Goal: Information Seeking & Learning: Compare options

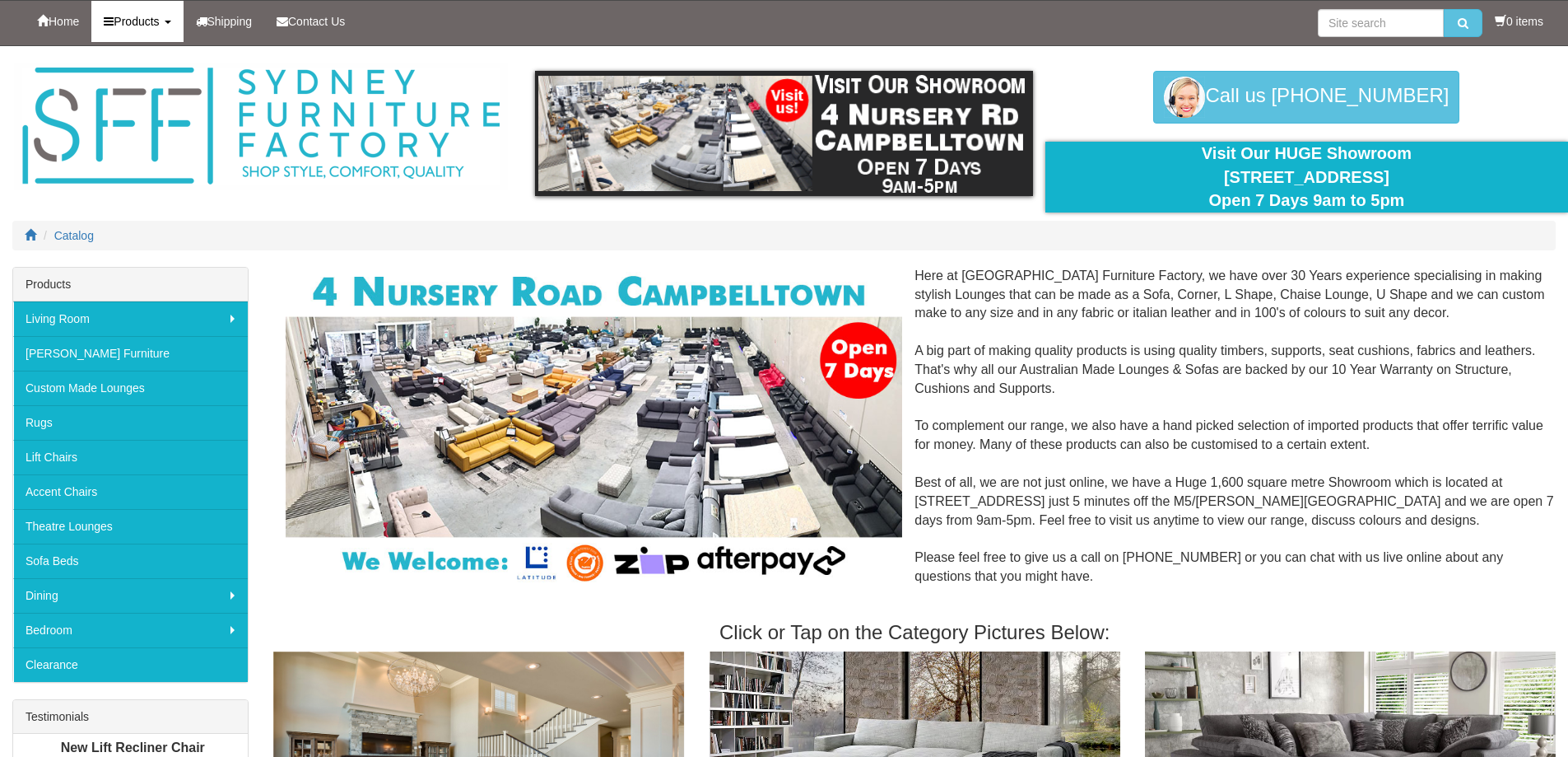
click at [171, 21] on b at bounding box center [167, 22] width 7 height 3
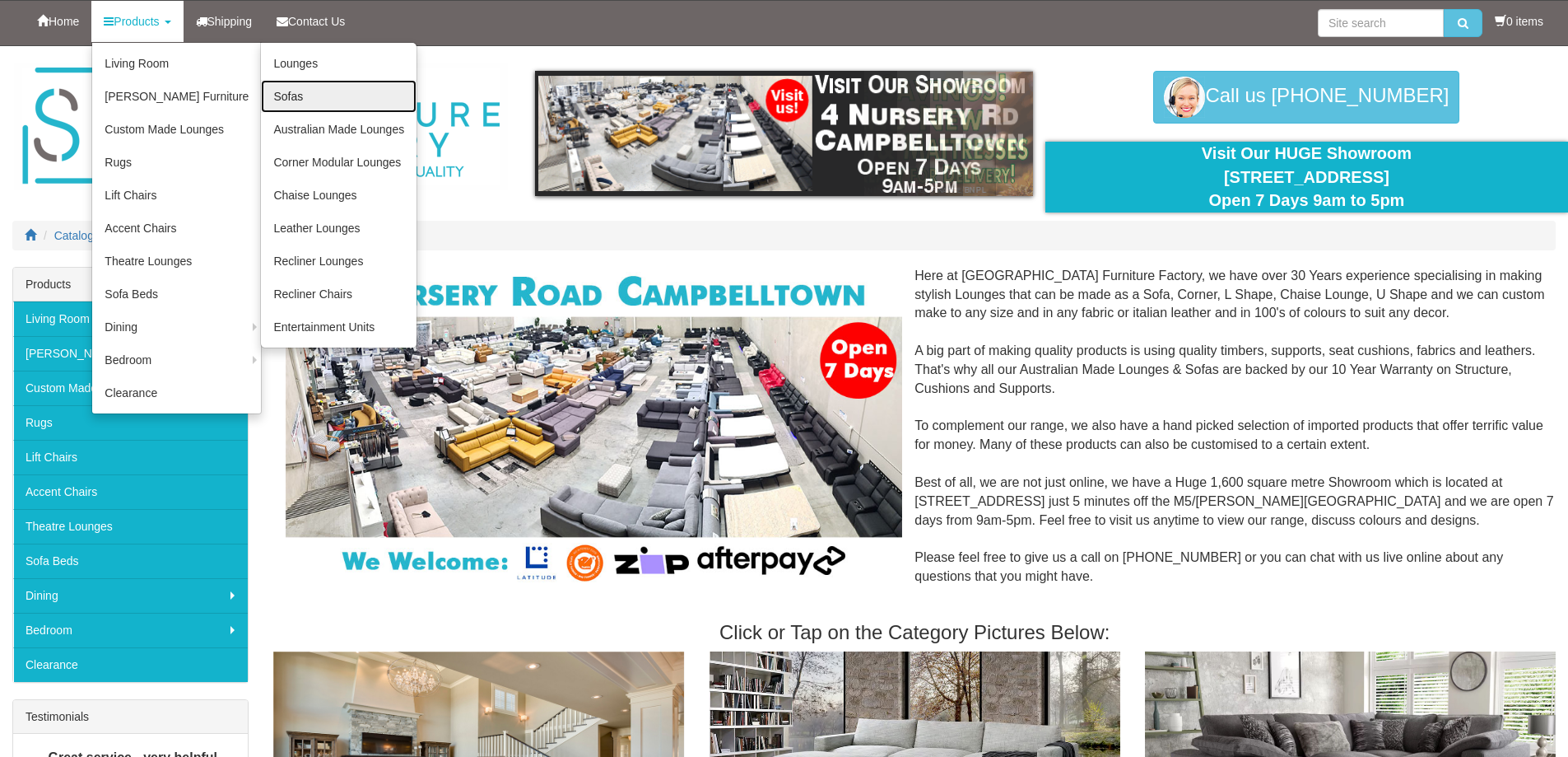
click at [277, 99] on link "Sofas" at bounding box center [339, 97] width 156 height 33
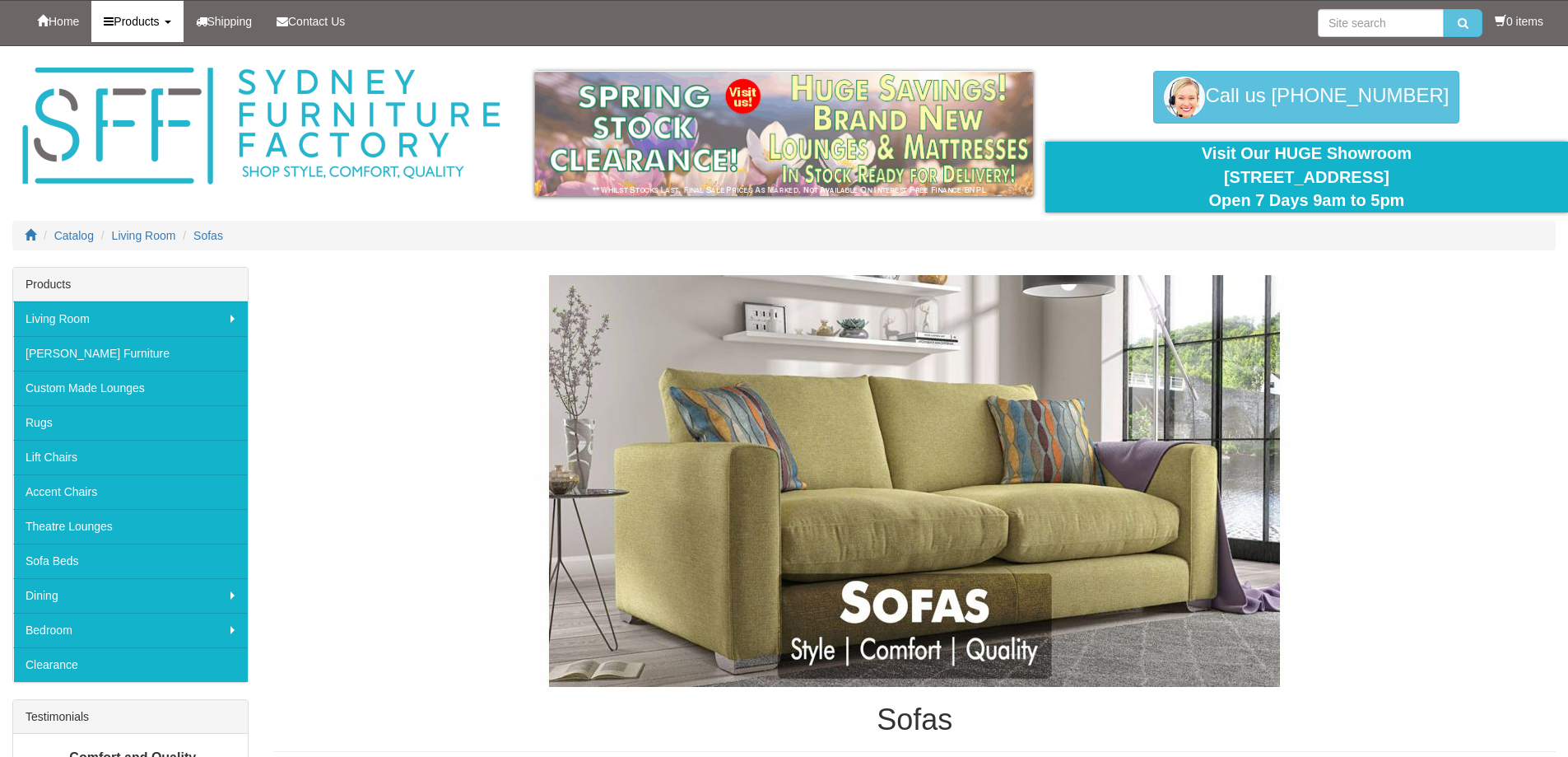
click at [171, 23] on b at bounding box center [167, 22] width 7 height 3
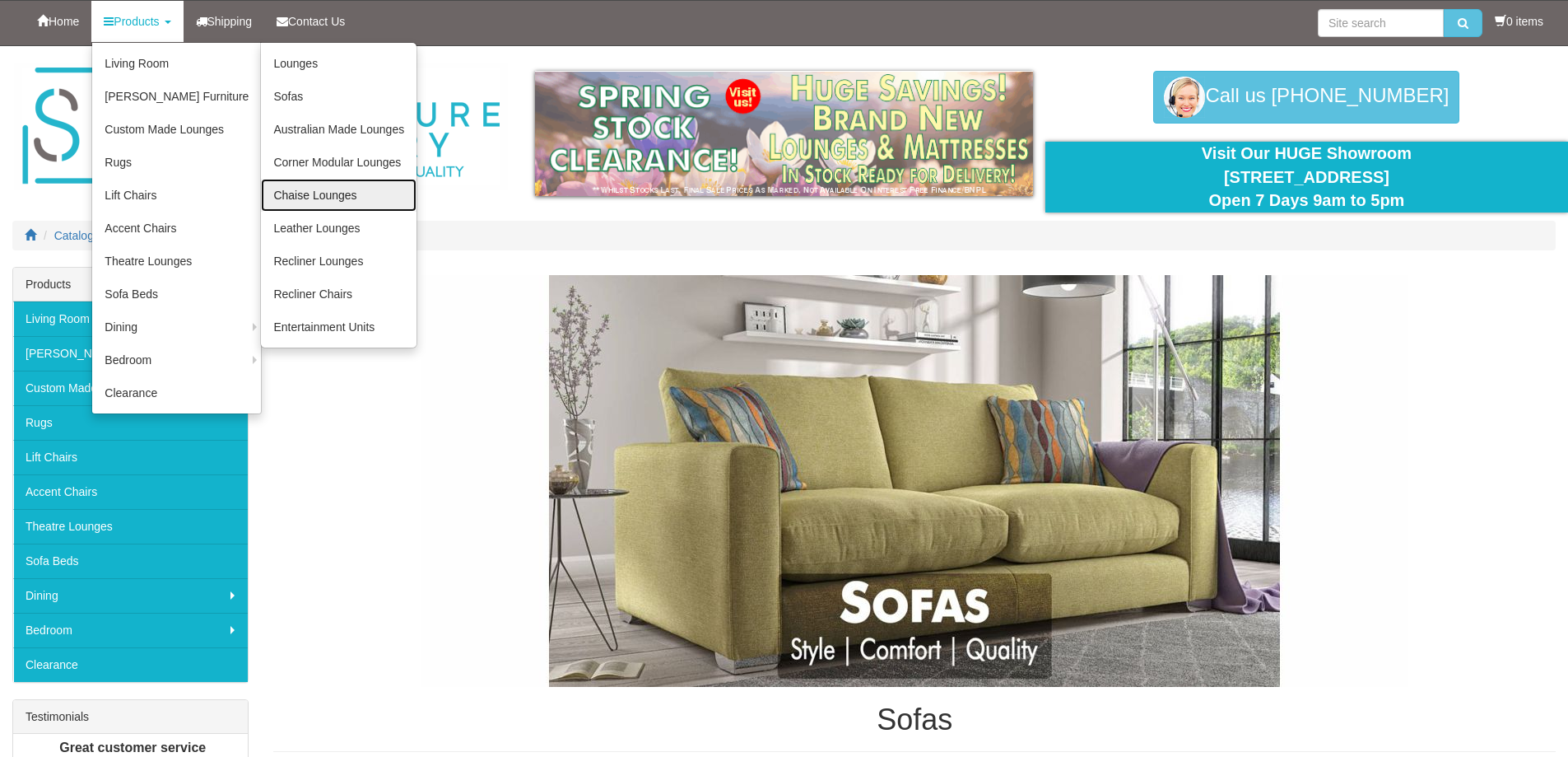
click at [326, 198] on link "Chaise Lounges" at bounding box center [339, 195] width 156 height 33
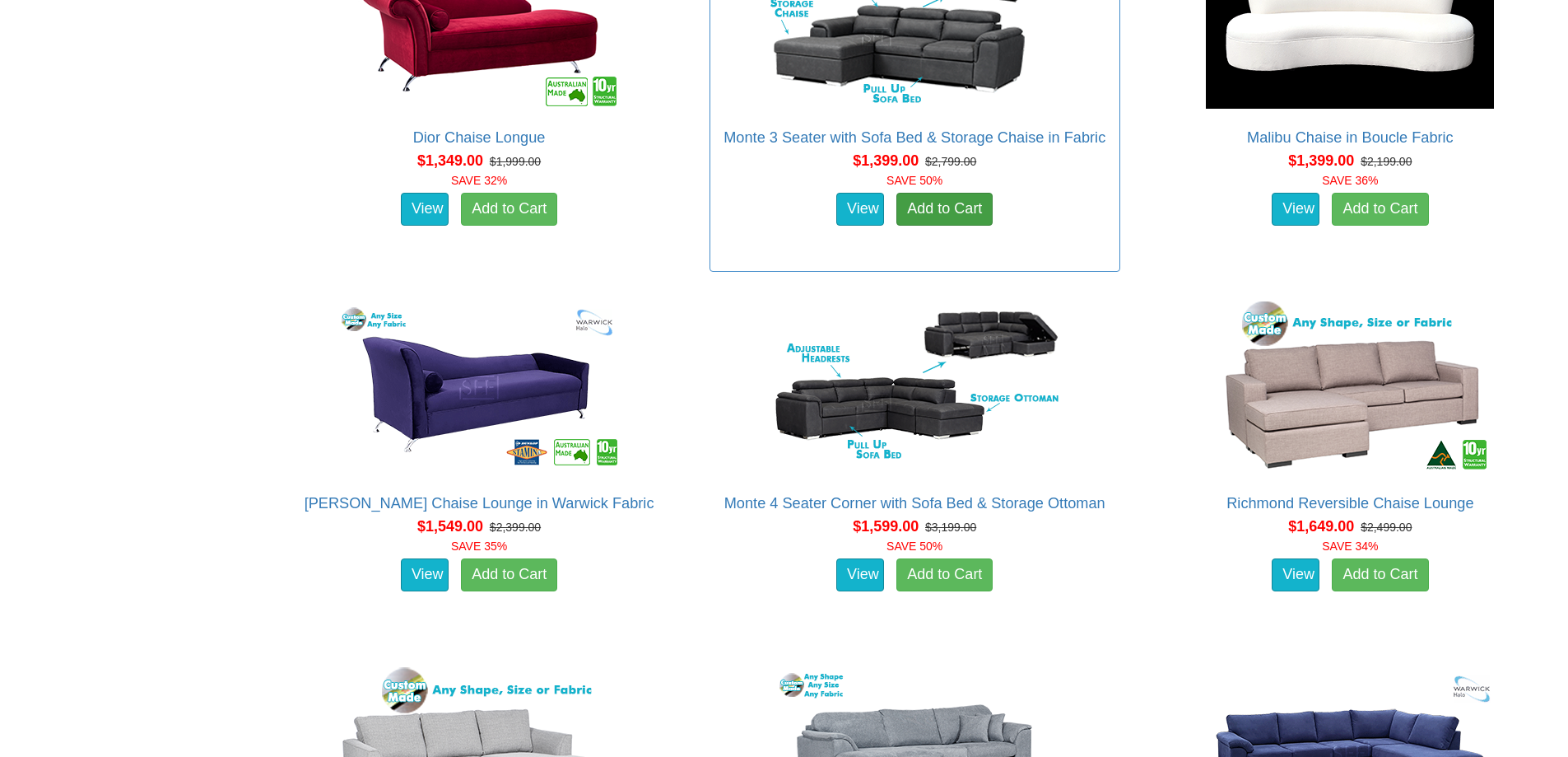
scroll to position [1153, 0]
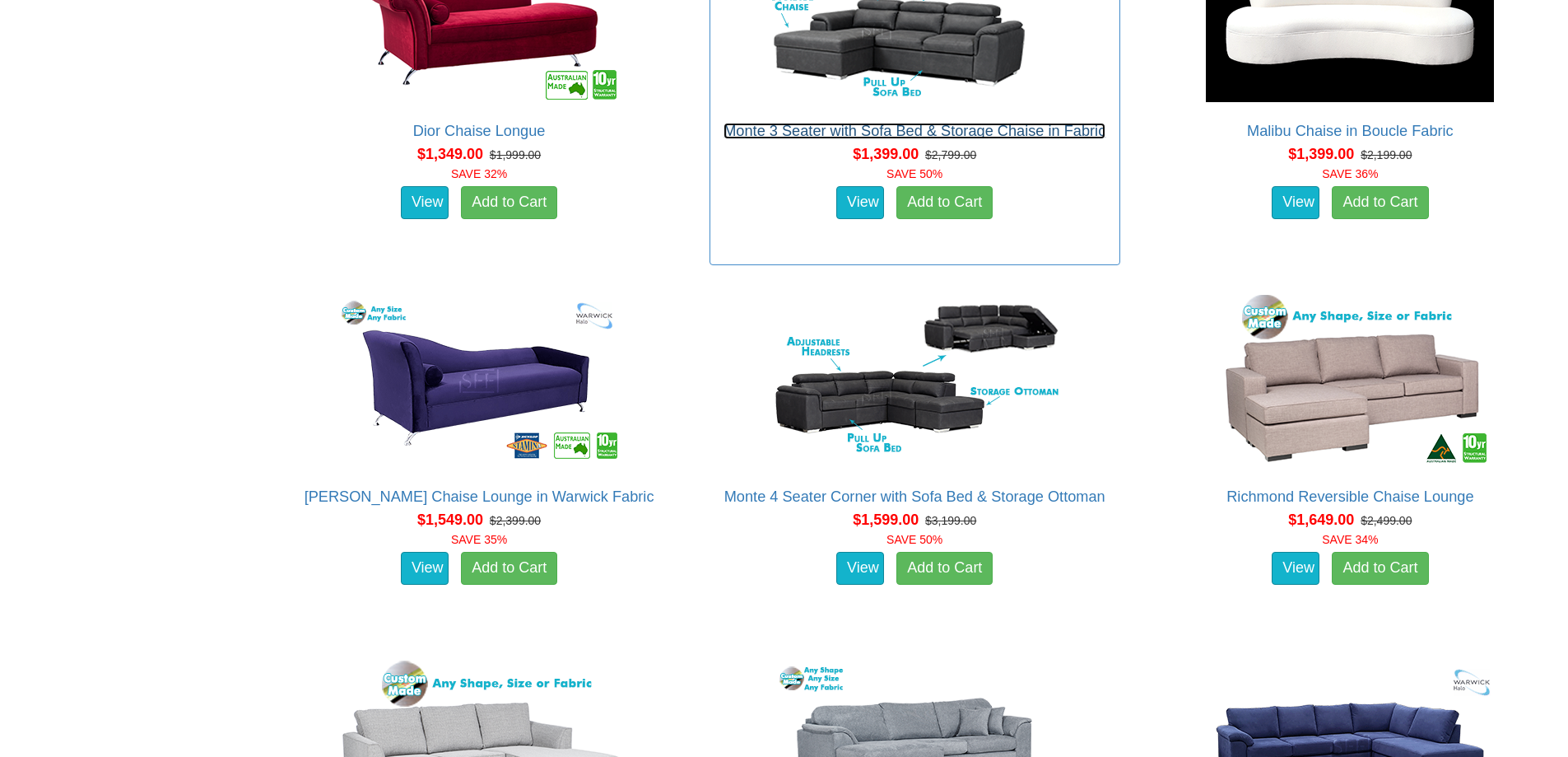
click at [867, 131] on link "Monte 3 Seater with Sofa Bed & Storage Chaise in Fabric" at bounding box center [914, 130] width 382 height 17
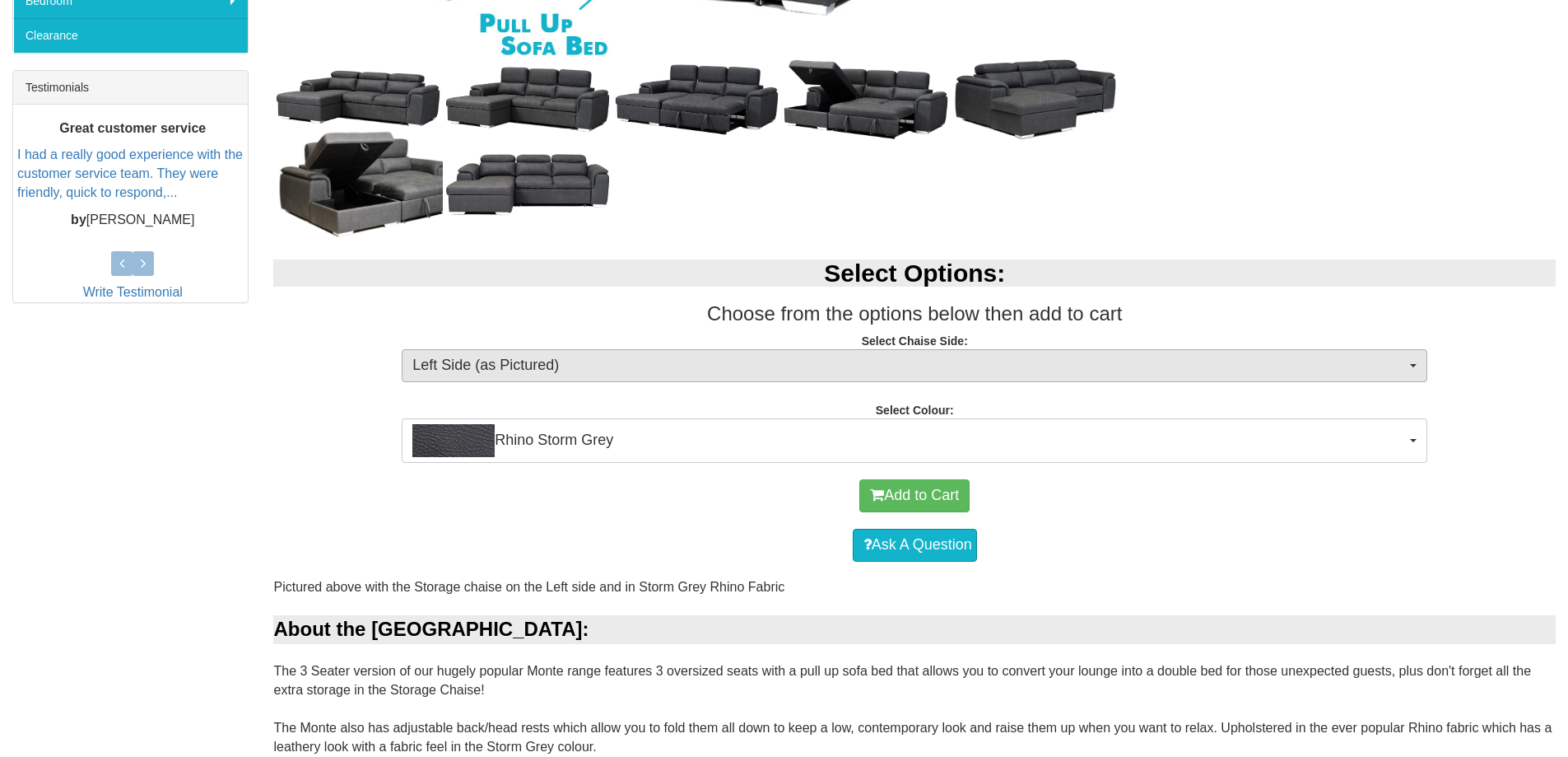
scroll to position [659, 0]
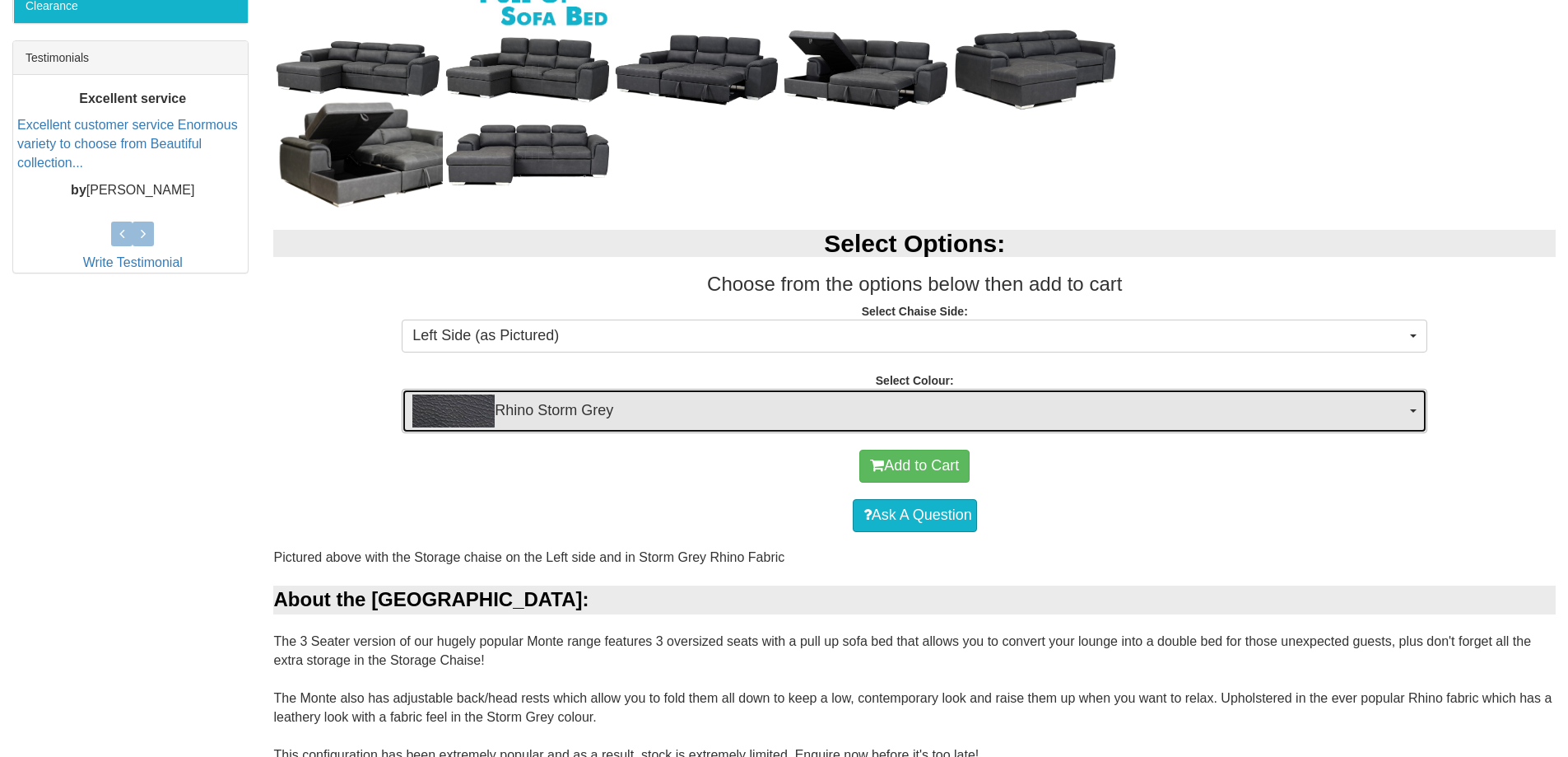
click at [1413, 411] on span "button" at bounding box center [1412, 410] width 7 height 3
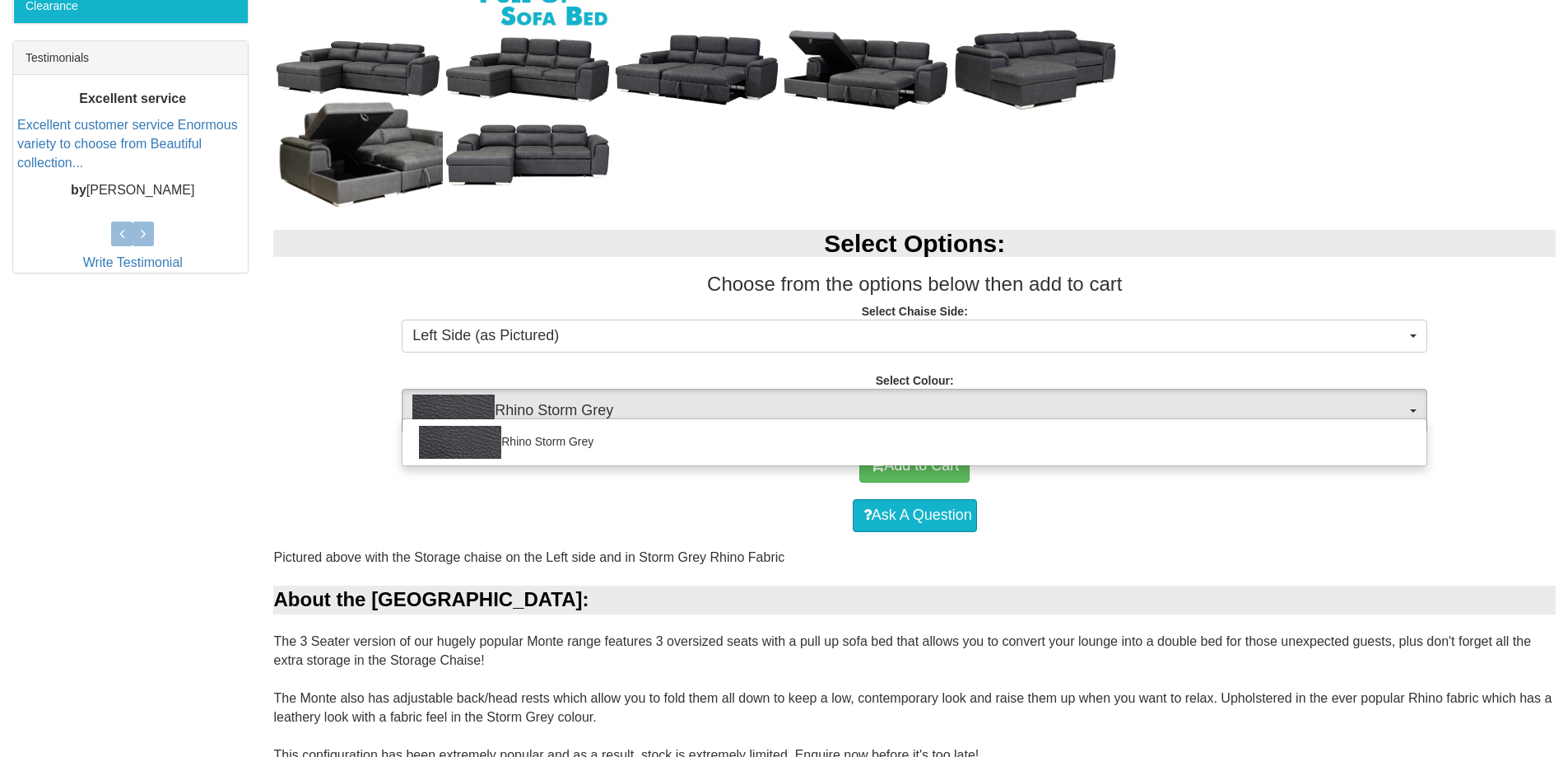
click at [283, 380] on div "Select Options: Choose from the options below then add to cart Select Chaise Si…" at bounding box center [914, 323] width 1307 height 220
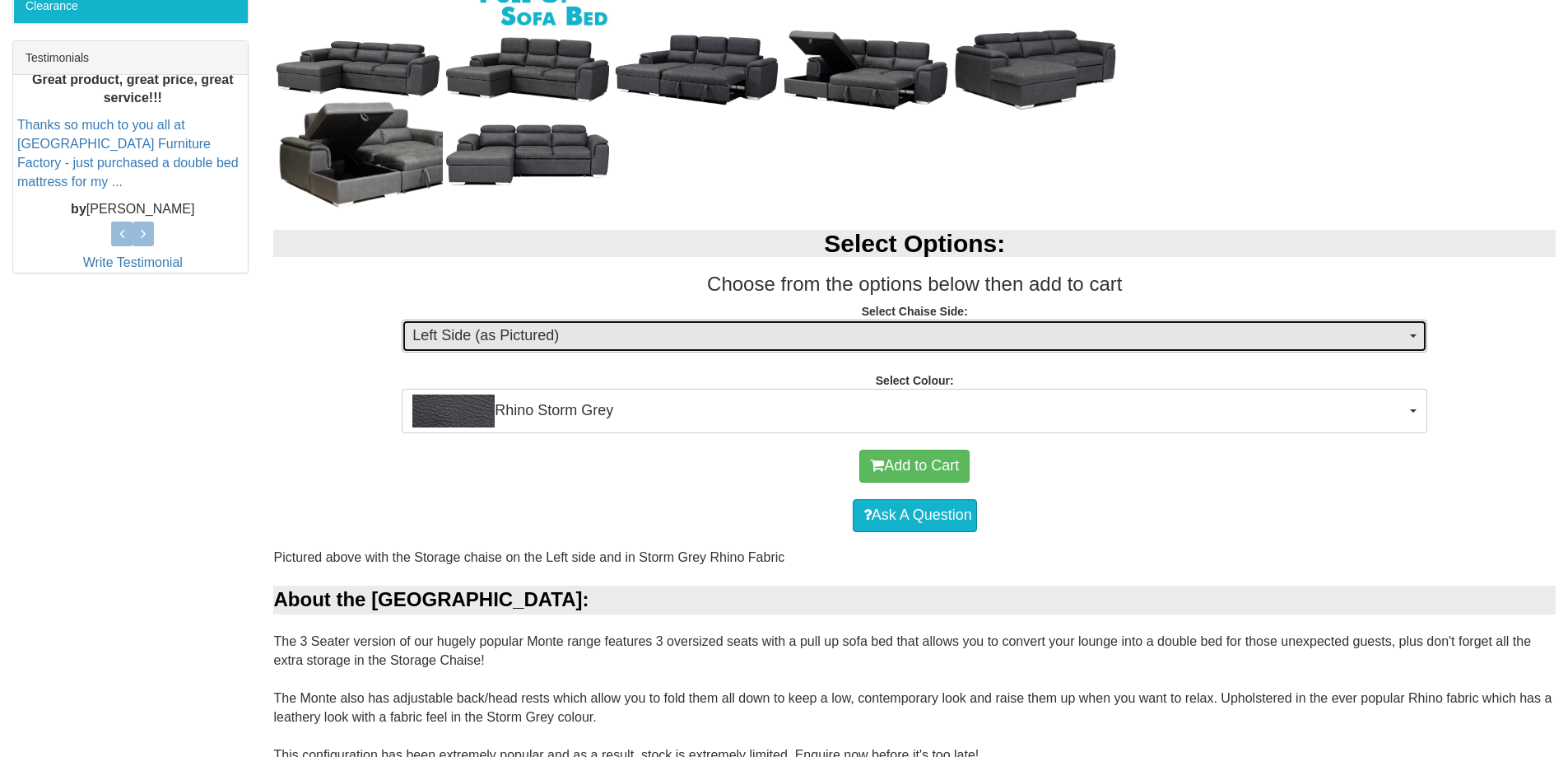
click at [944, 328] on span "Left Side (as Pictured)" at bounding box center [908, 336] width 993 height 22
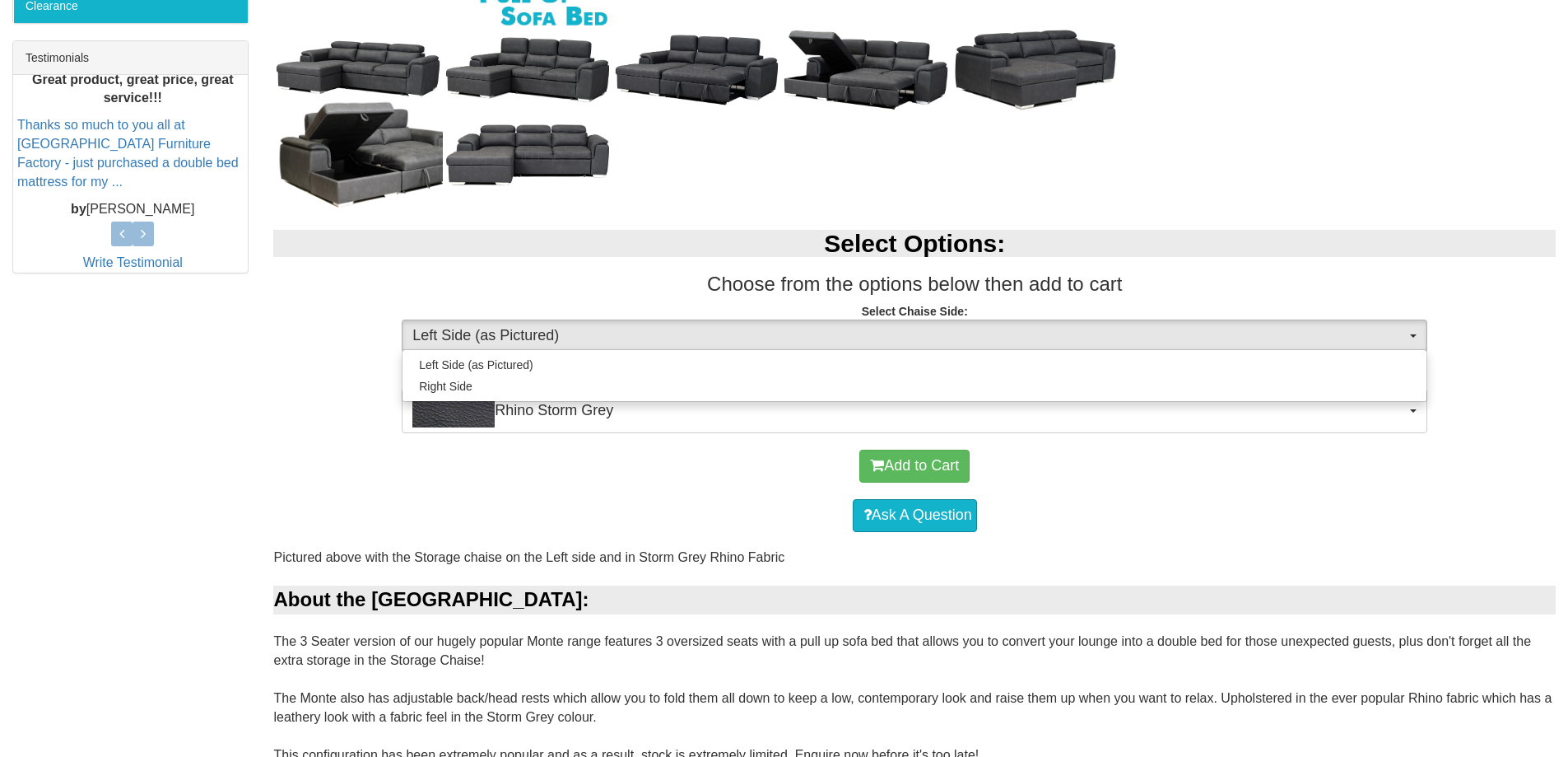
click at [319, 317] on p "Select Chaise Side: Left Side (as Pictured) Left Side (as Pictured) Right Side …" at bounding box center [914, 324] width 1282 height 44
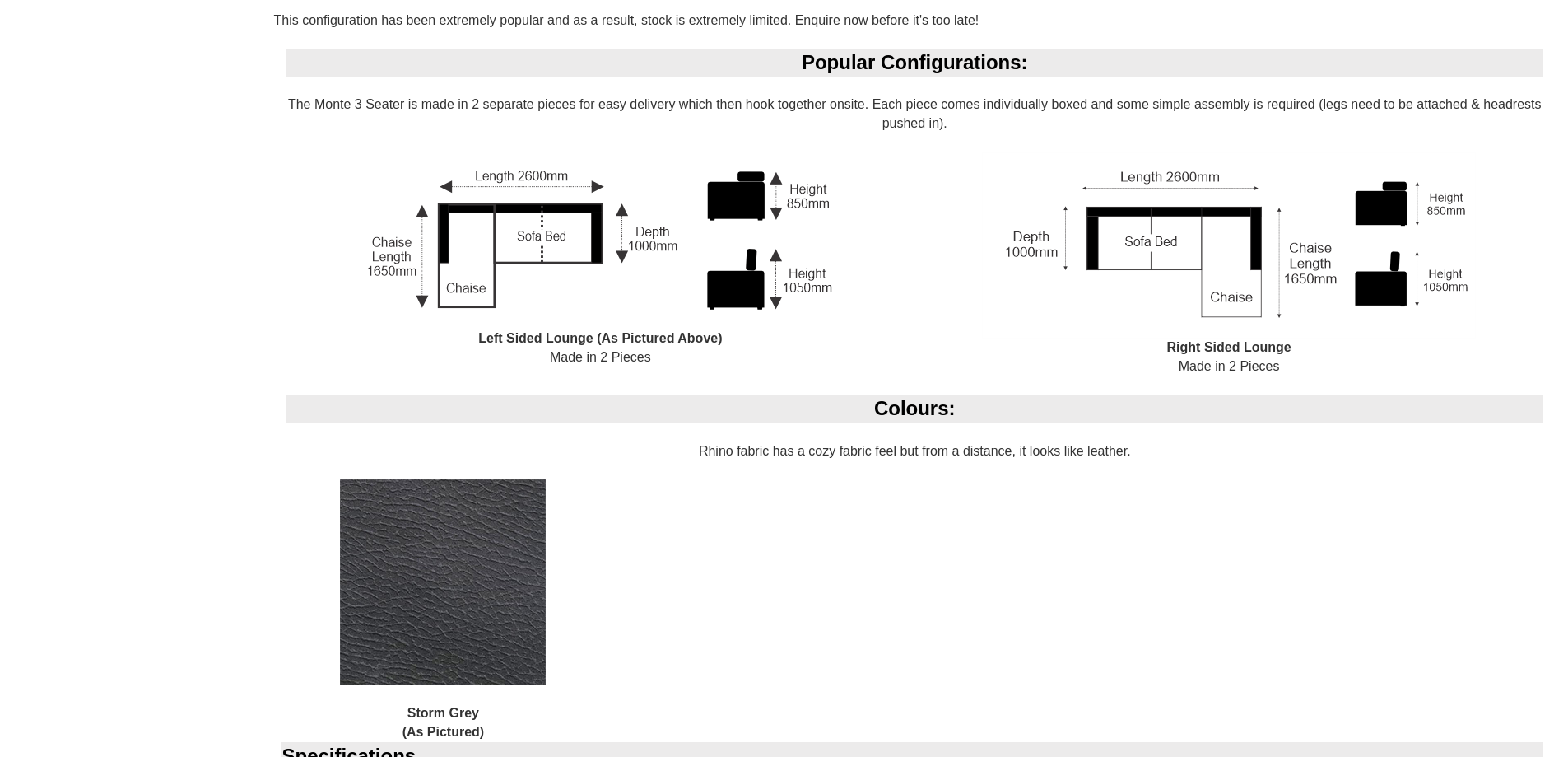
scroll to position [1399, 0]
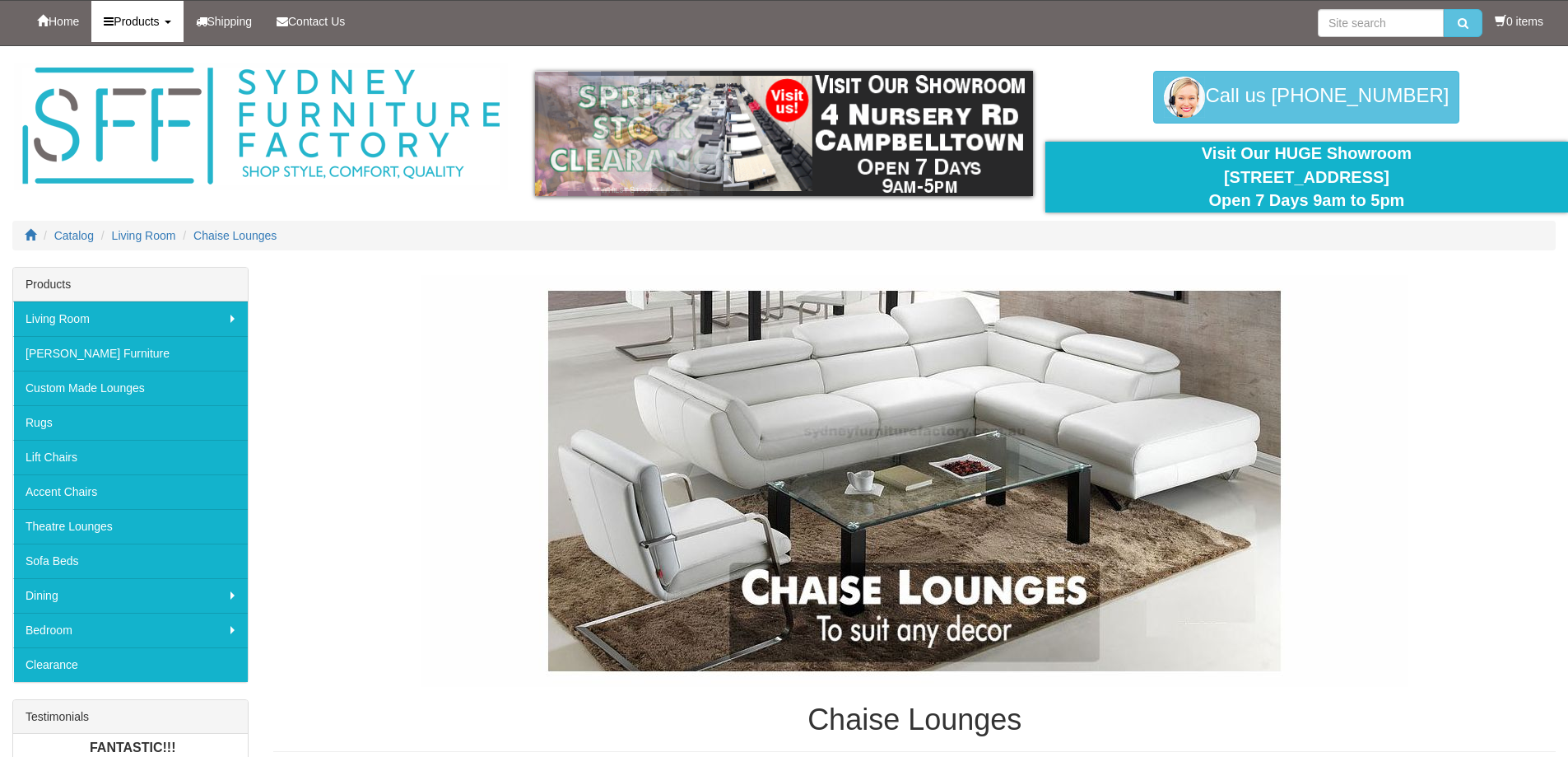
click at [175, 20] on link "Products" at bounding box center [136, 22] width 91 height 41
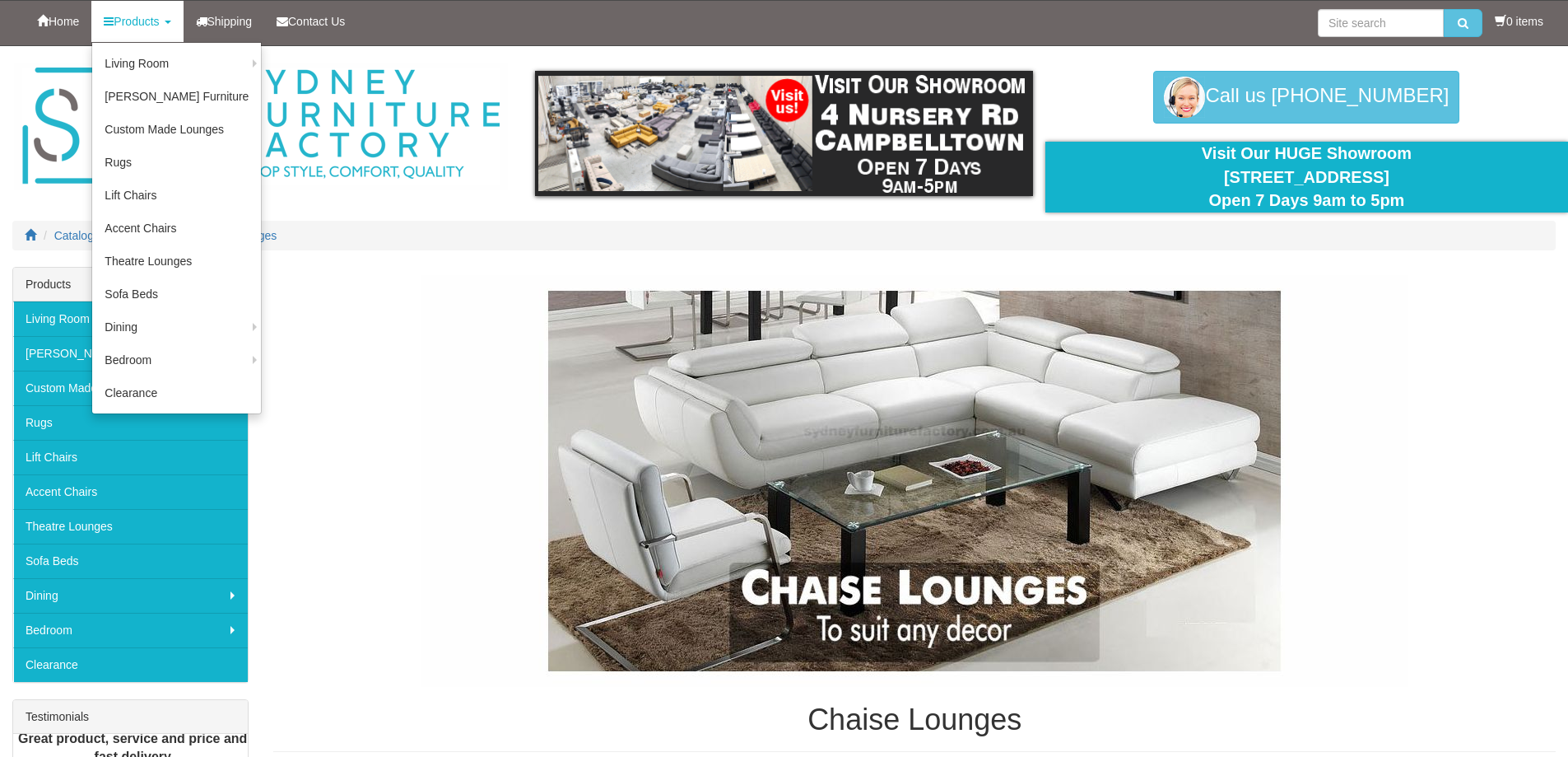
click at [441, 298] on img at bounding box center [914, 481] width 988 height 411
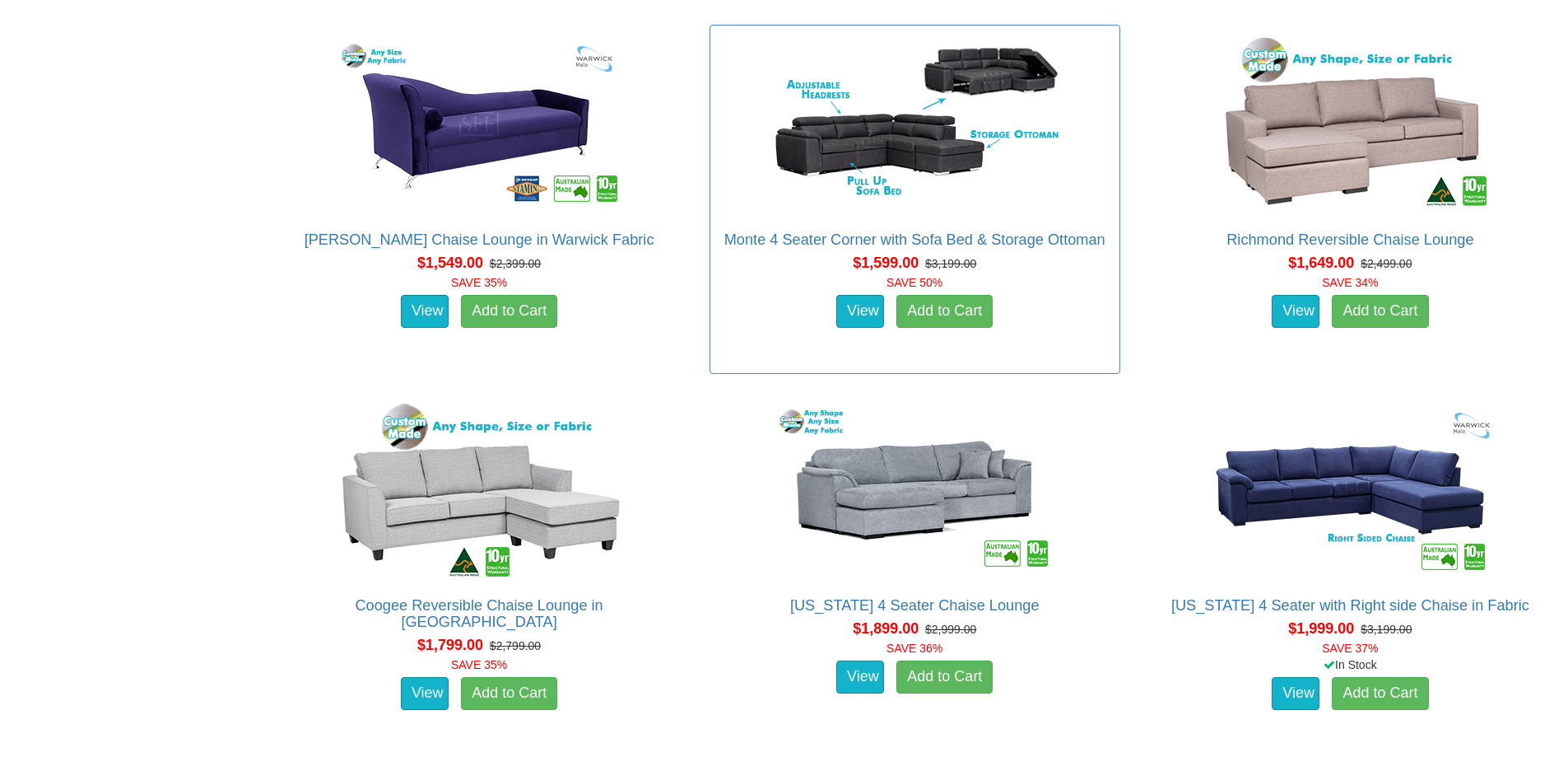
scroll to position [1565, 0]
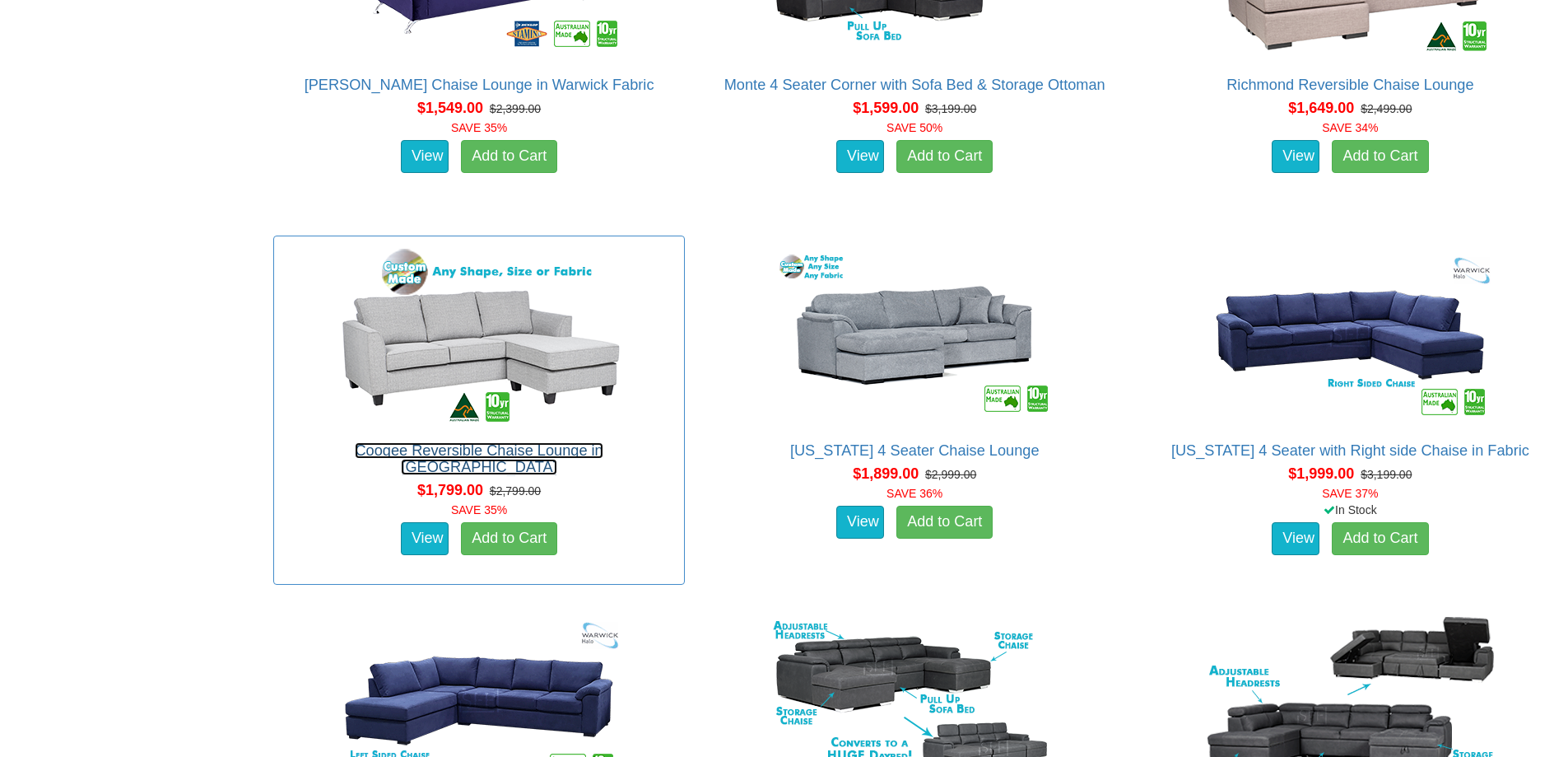
click at [550, 451] on link "Coogee Reversible Chaise Lounge in Fabric" at bounding box center [478, 459] width 248 height 33
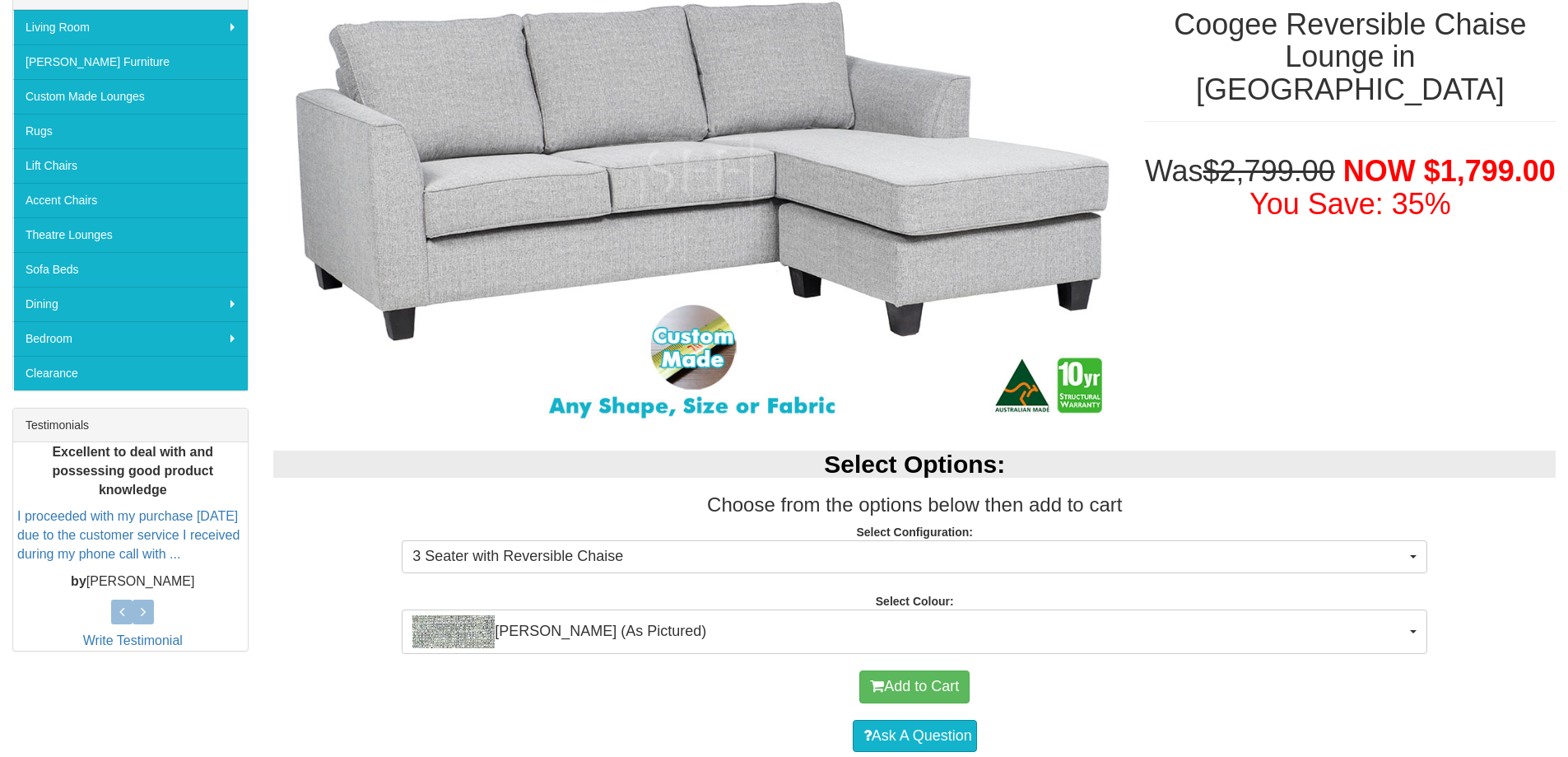
scroll to position [329, 0]
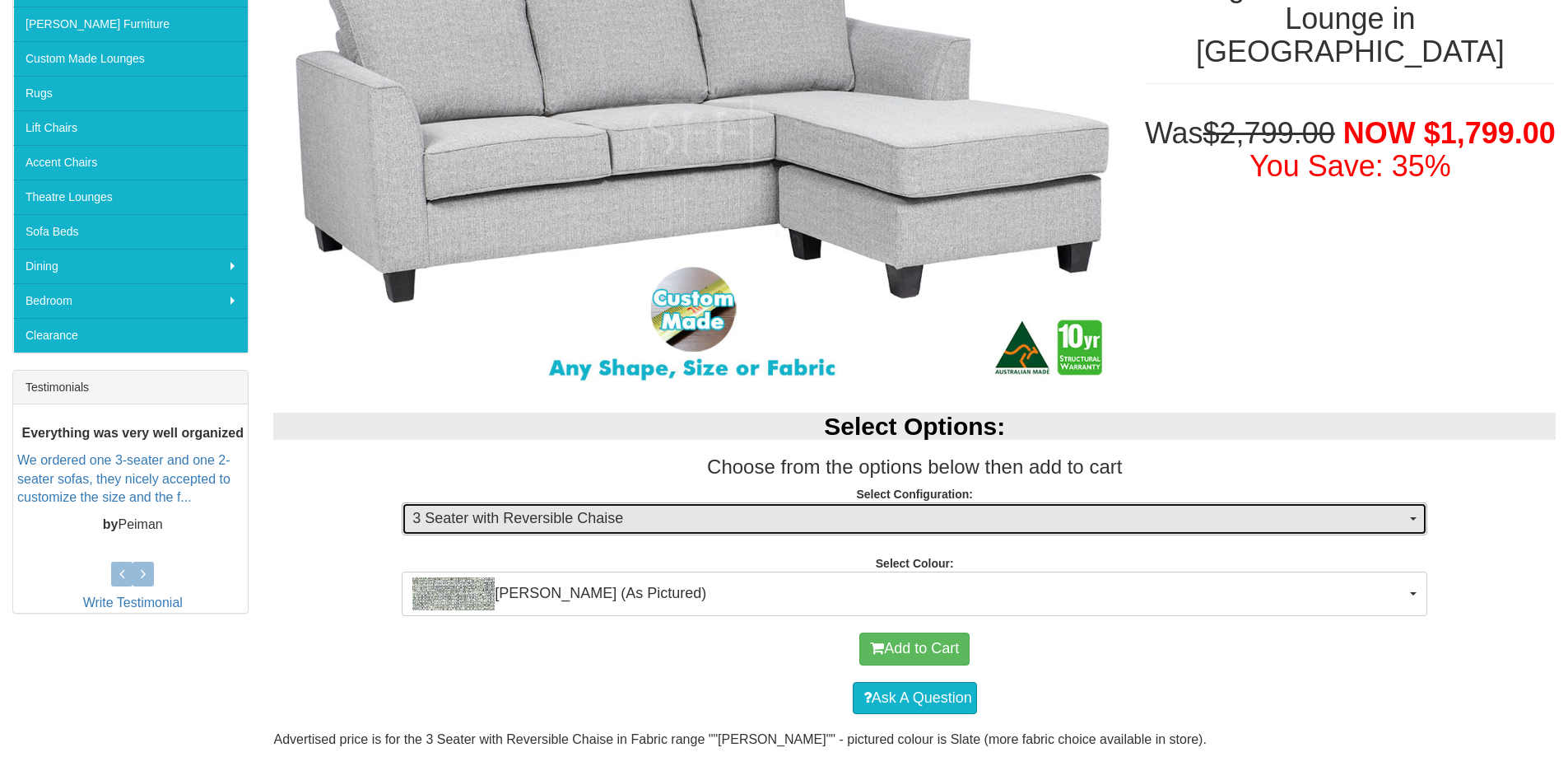
click at [1415, 515] on button "3 Seater with Reversible Chaise" at bounding box center [914, 519] width 1026 height 33
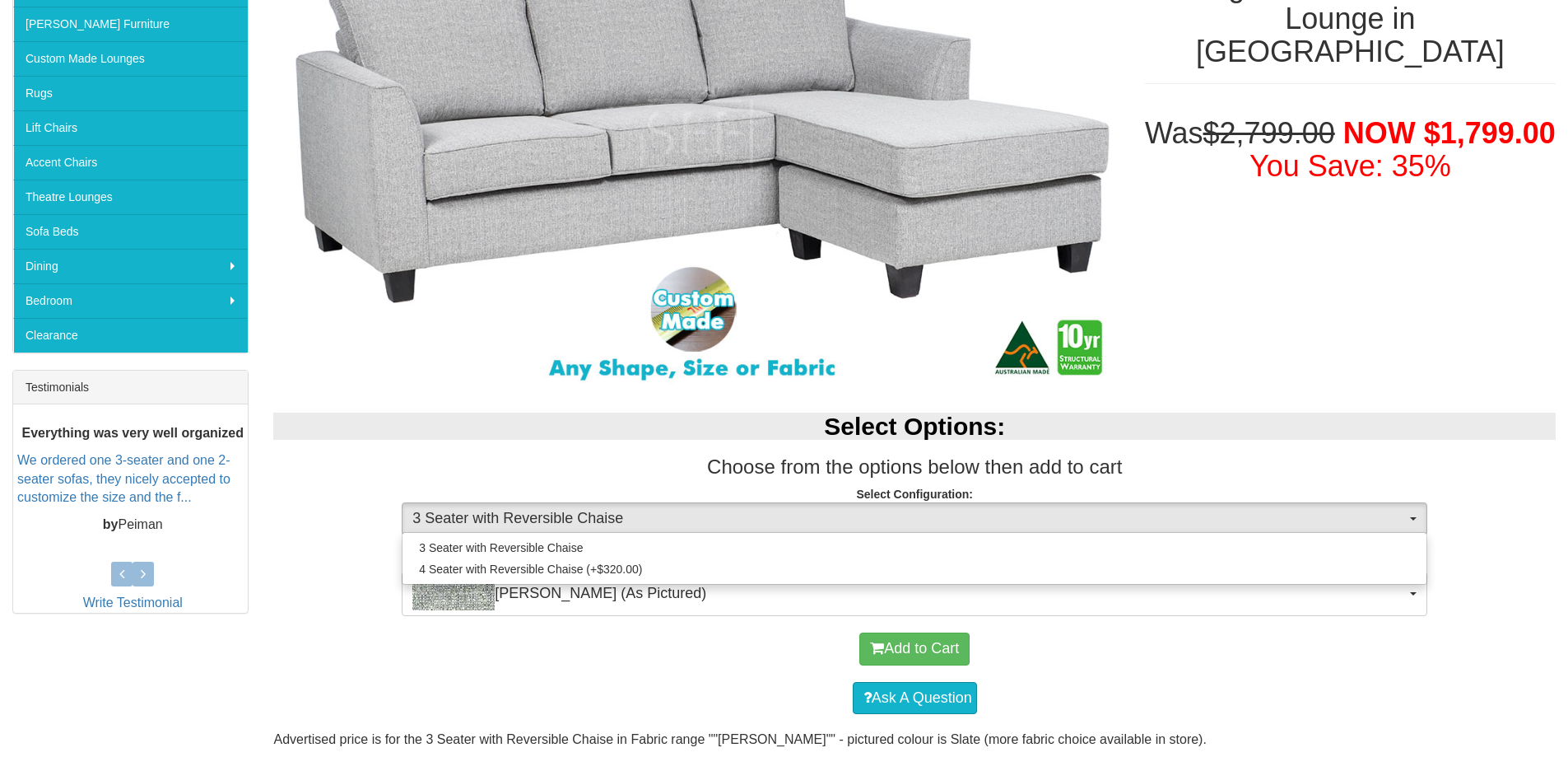
click at [1462, 318] on div "Coogee Reversible Chaise Lounge in Fabric Was $2,799.00 NOW $1,799.00 You Save:…" at bounding box center [914, 647] width 1307 height 1421
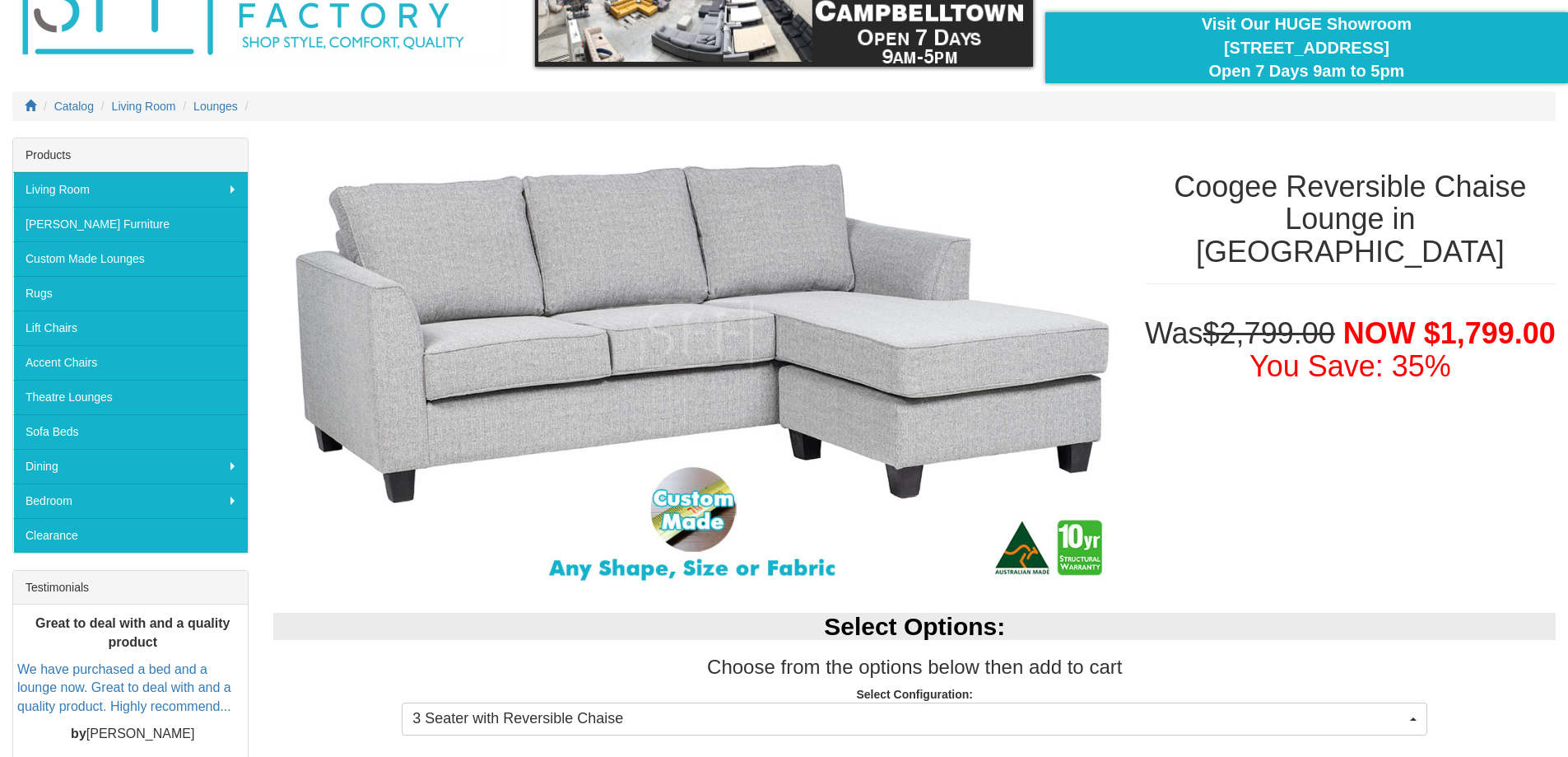
scroll to position [0, 0]
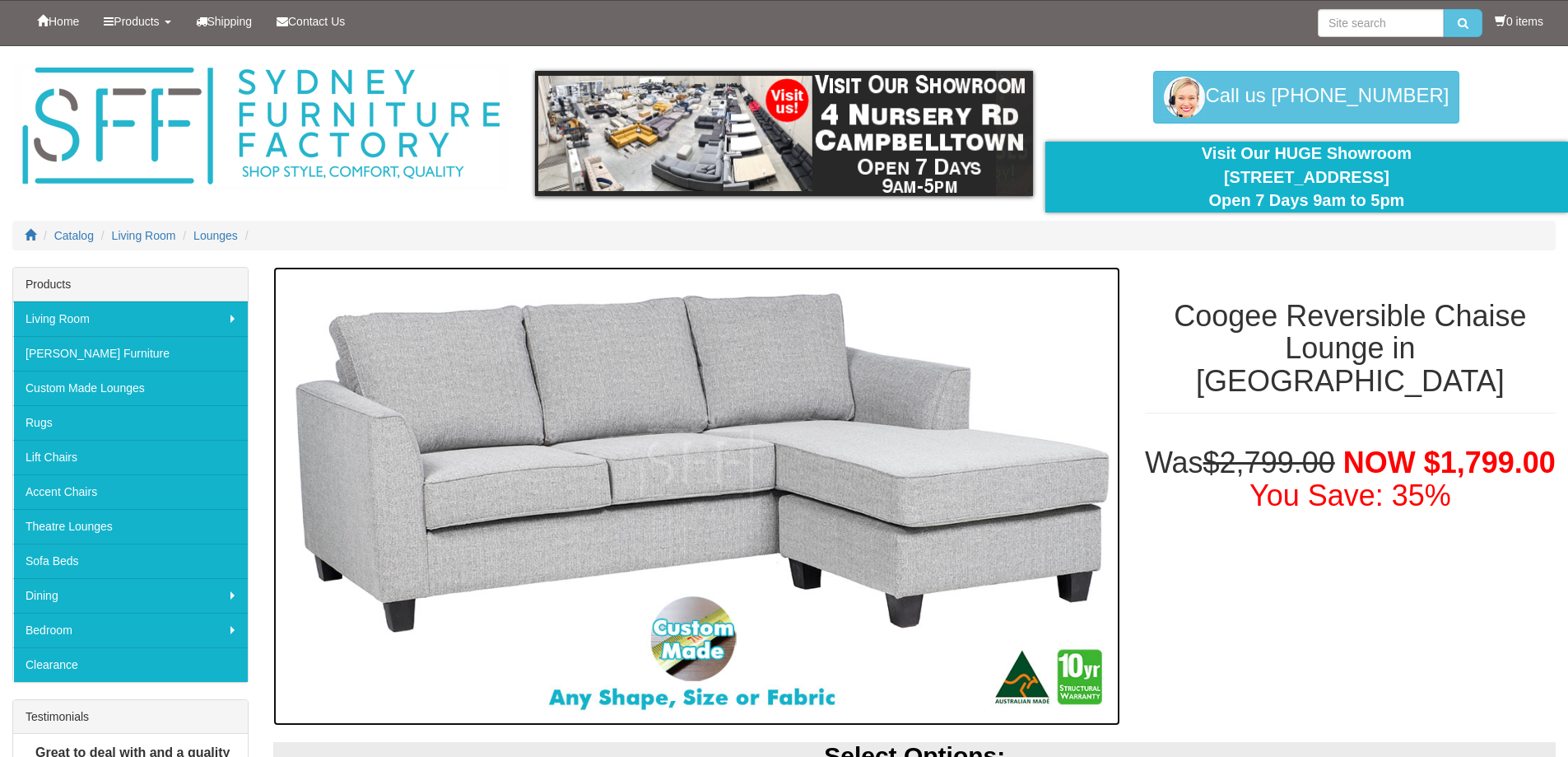
click at [967, 407] on img at bounding box center [696, 496] width 846 height 458
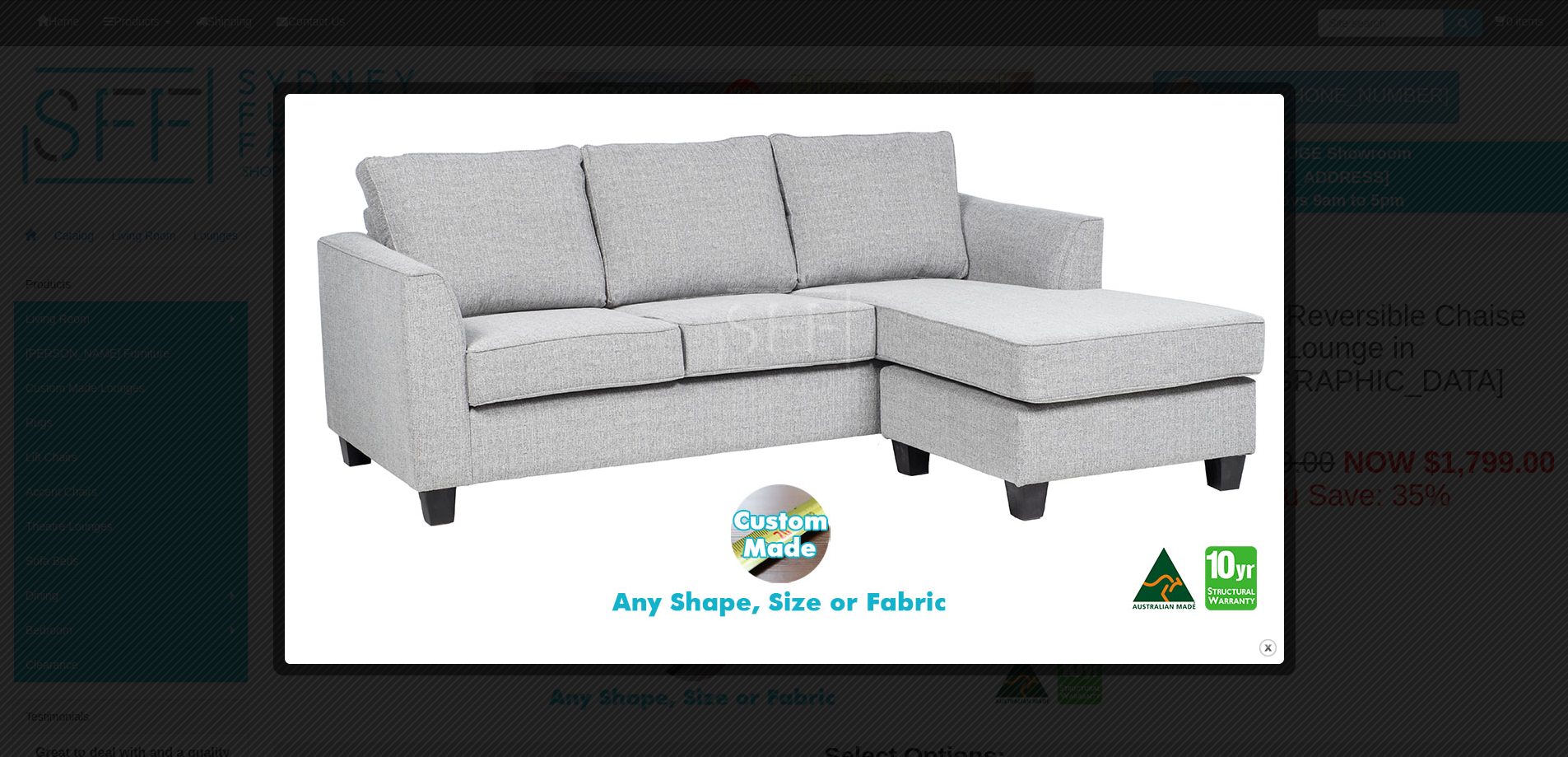
click at [1258, 344] on img at bounding box center [784, 367] width 988 height 536
click at [1385, 75] on div at bounding box center [784, 378] width 1568 height 757
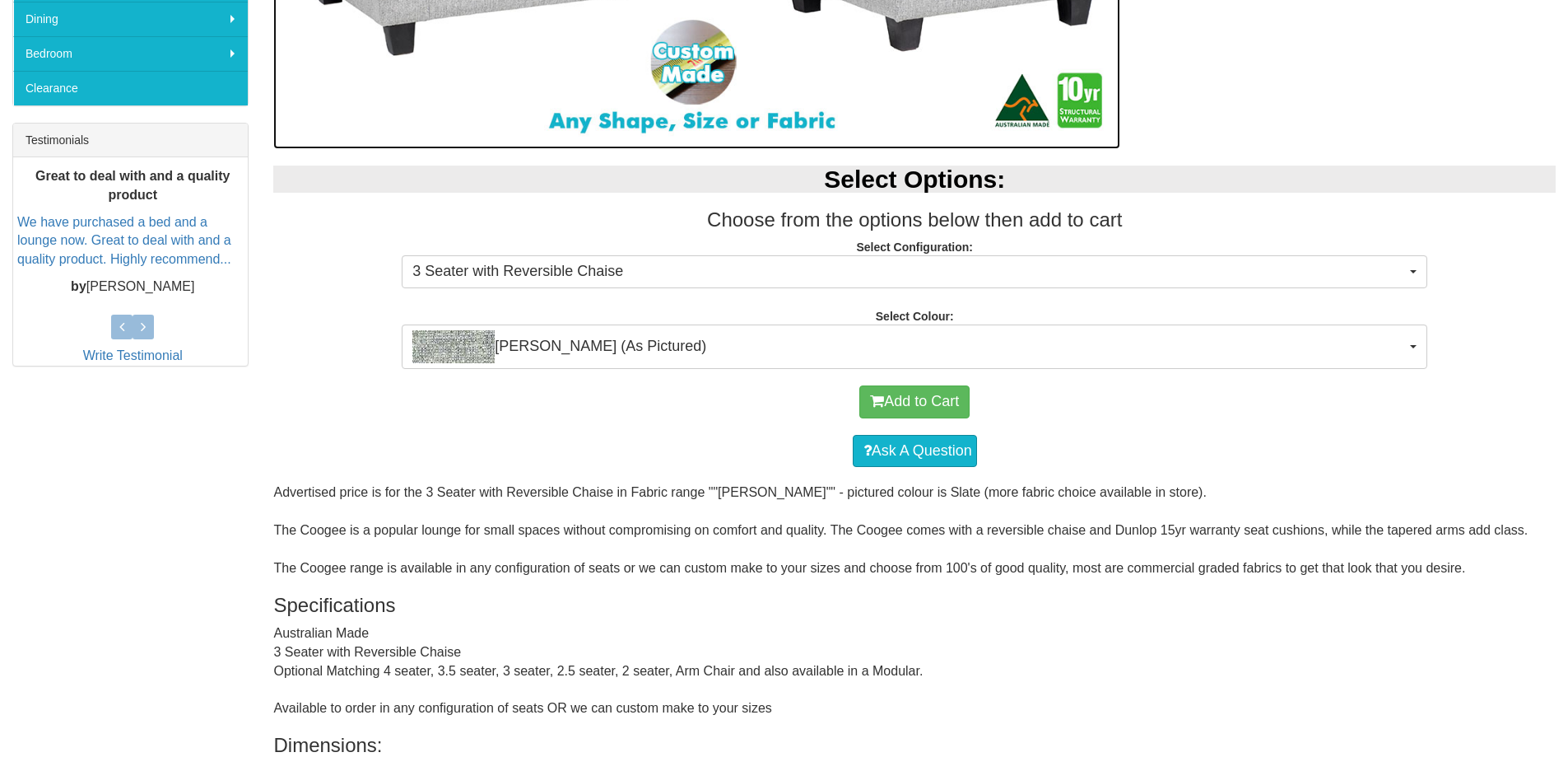
scroll to position [906, 0]
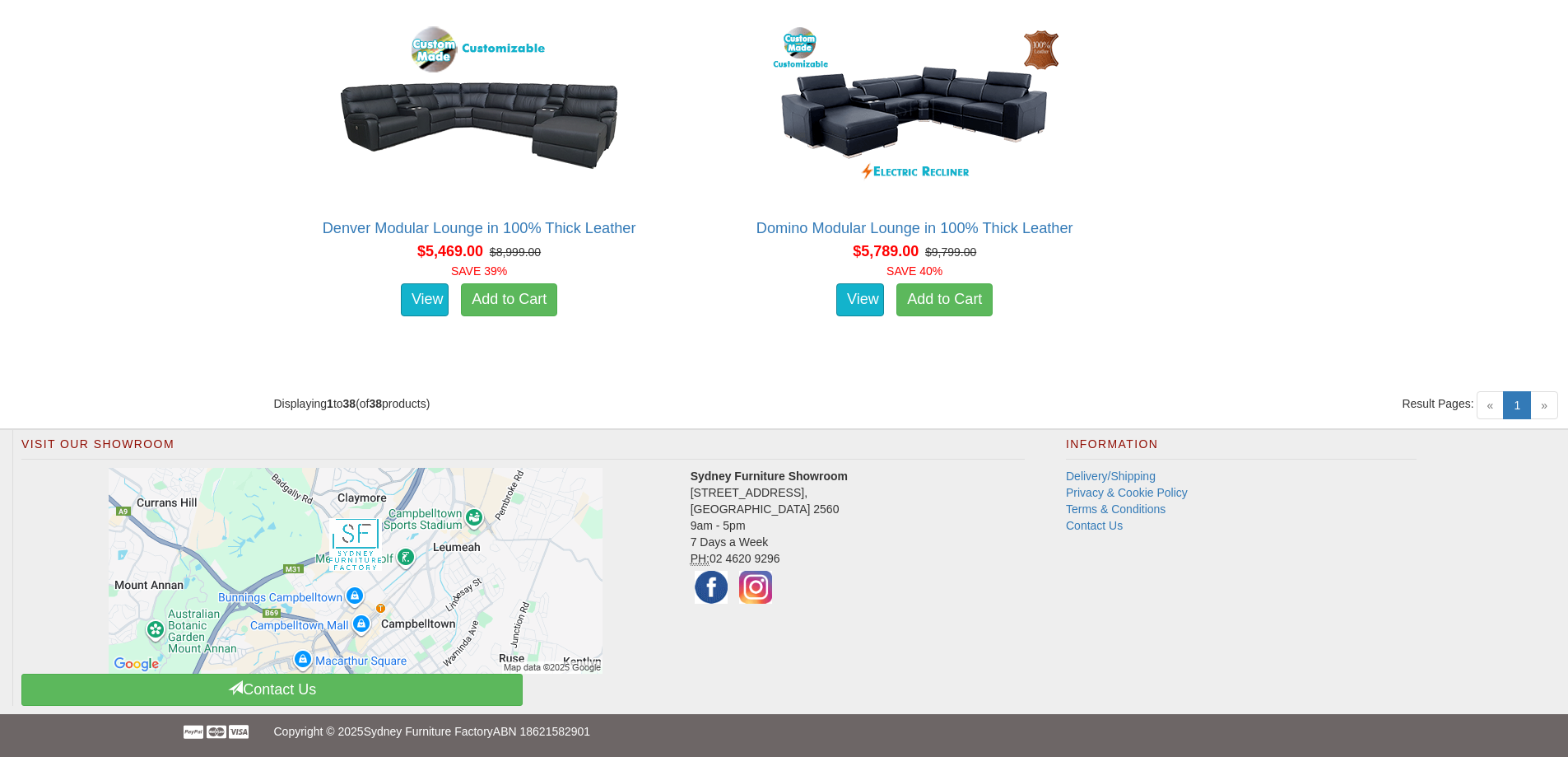
scroll to position [4949, 0]
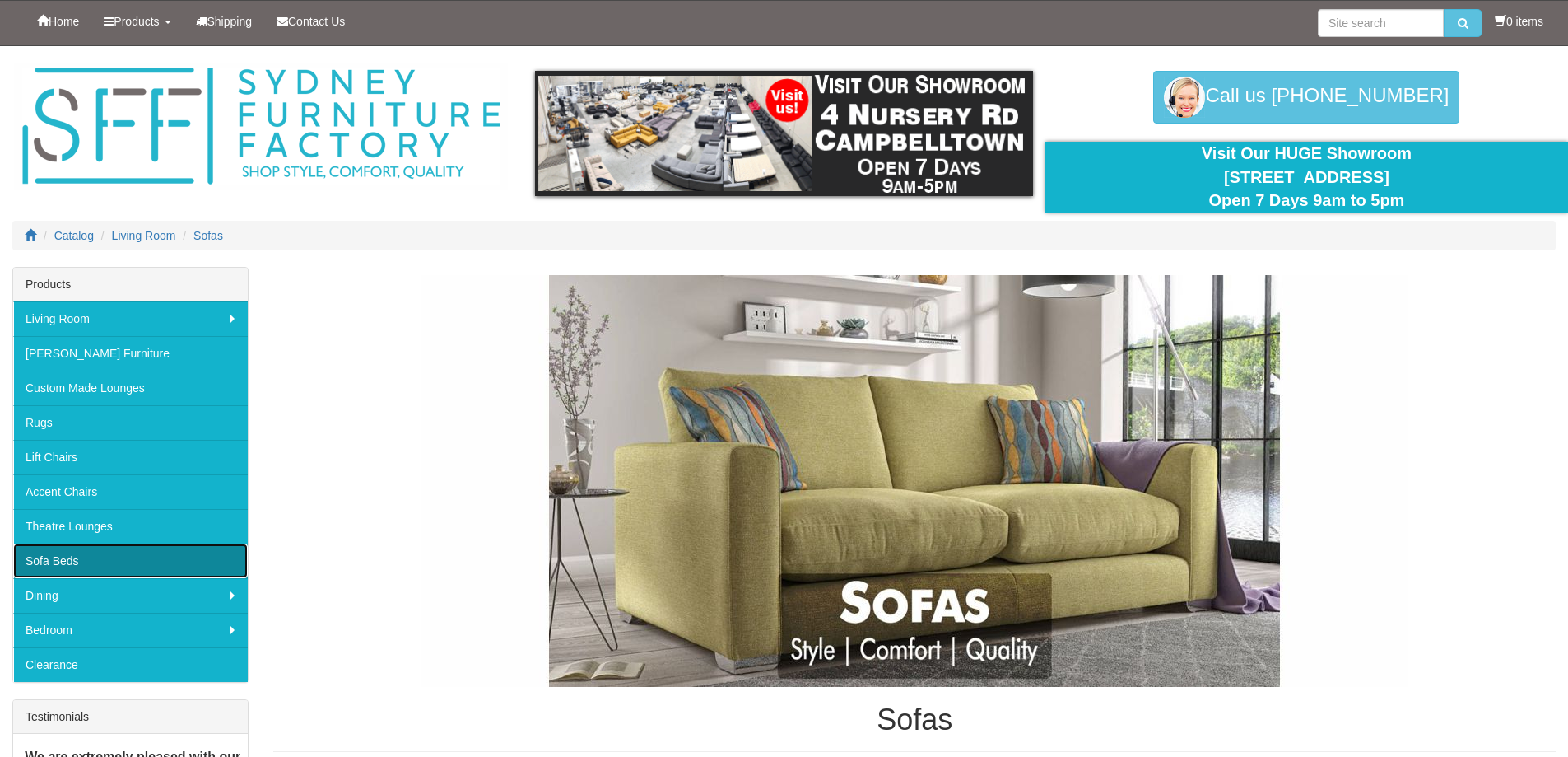
click at [69, 563] on link "Sofa Beds" at bounding box center [130, 560] width 235 height 34
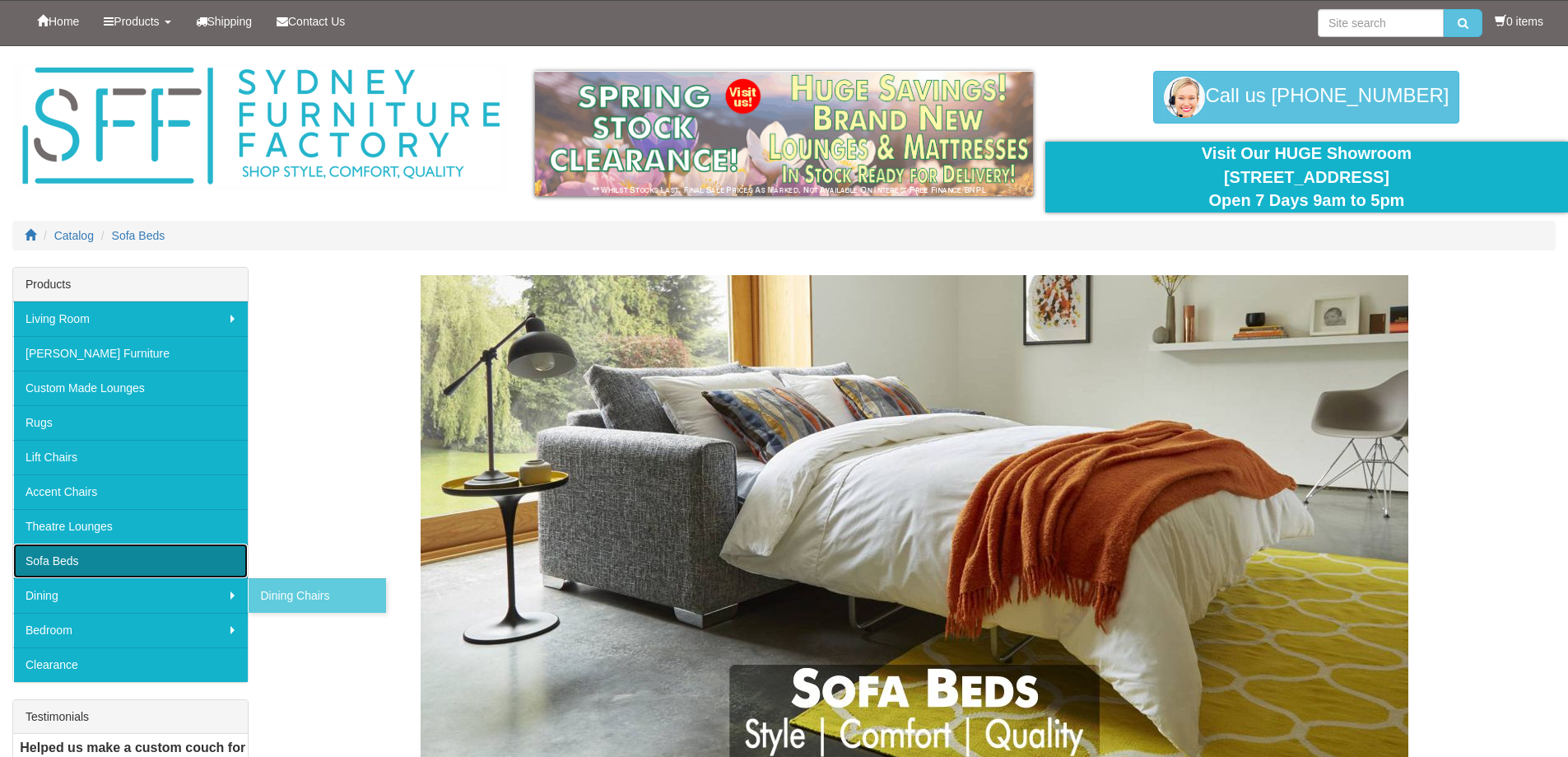
click at [52, 556] on link "Sofa Beds" at bounding box center [130, 560] width 235 height 34
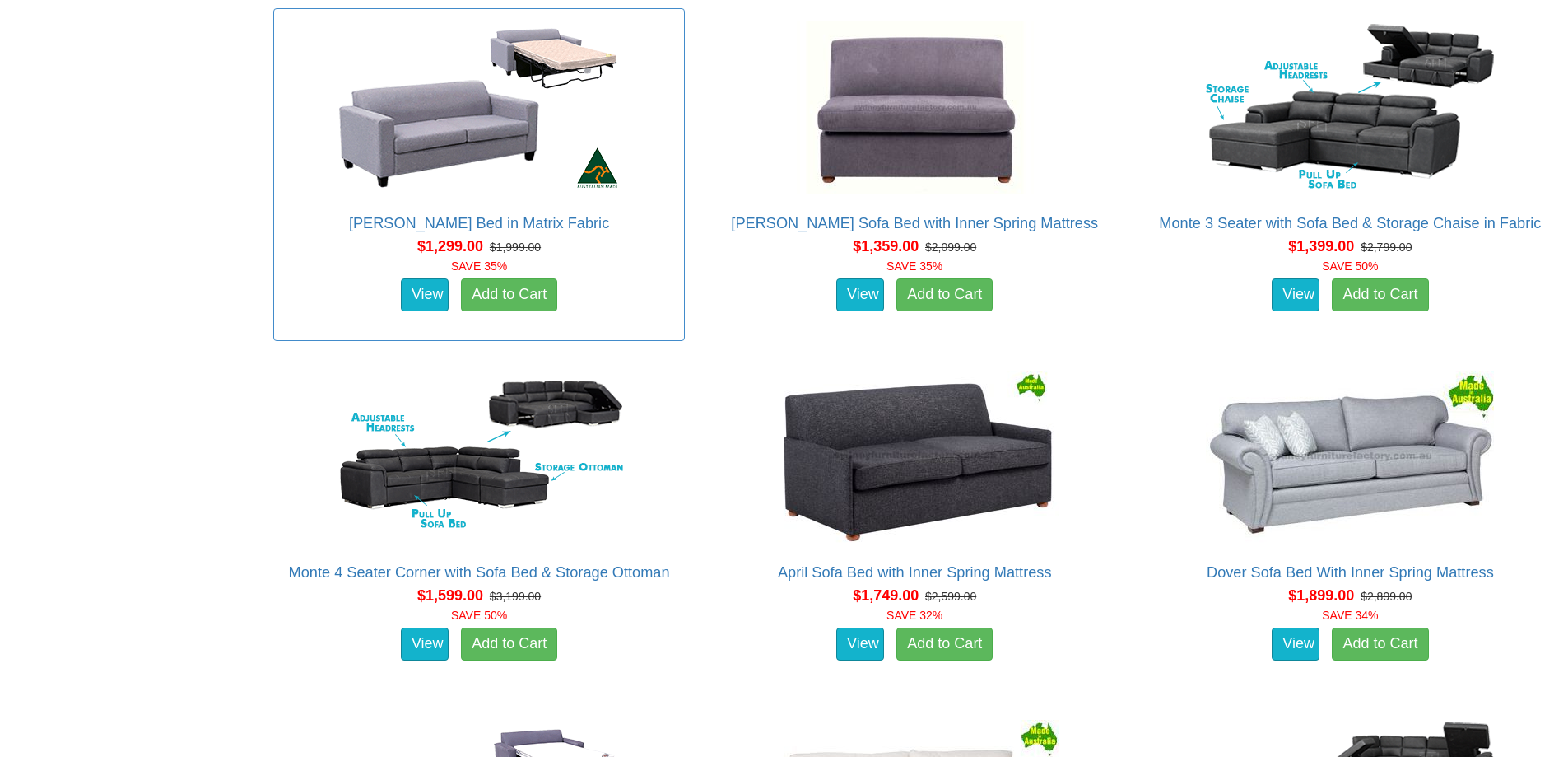
scroll to position [1153, 0]
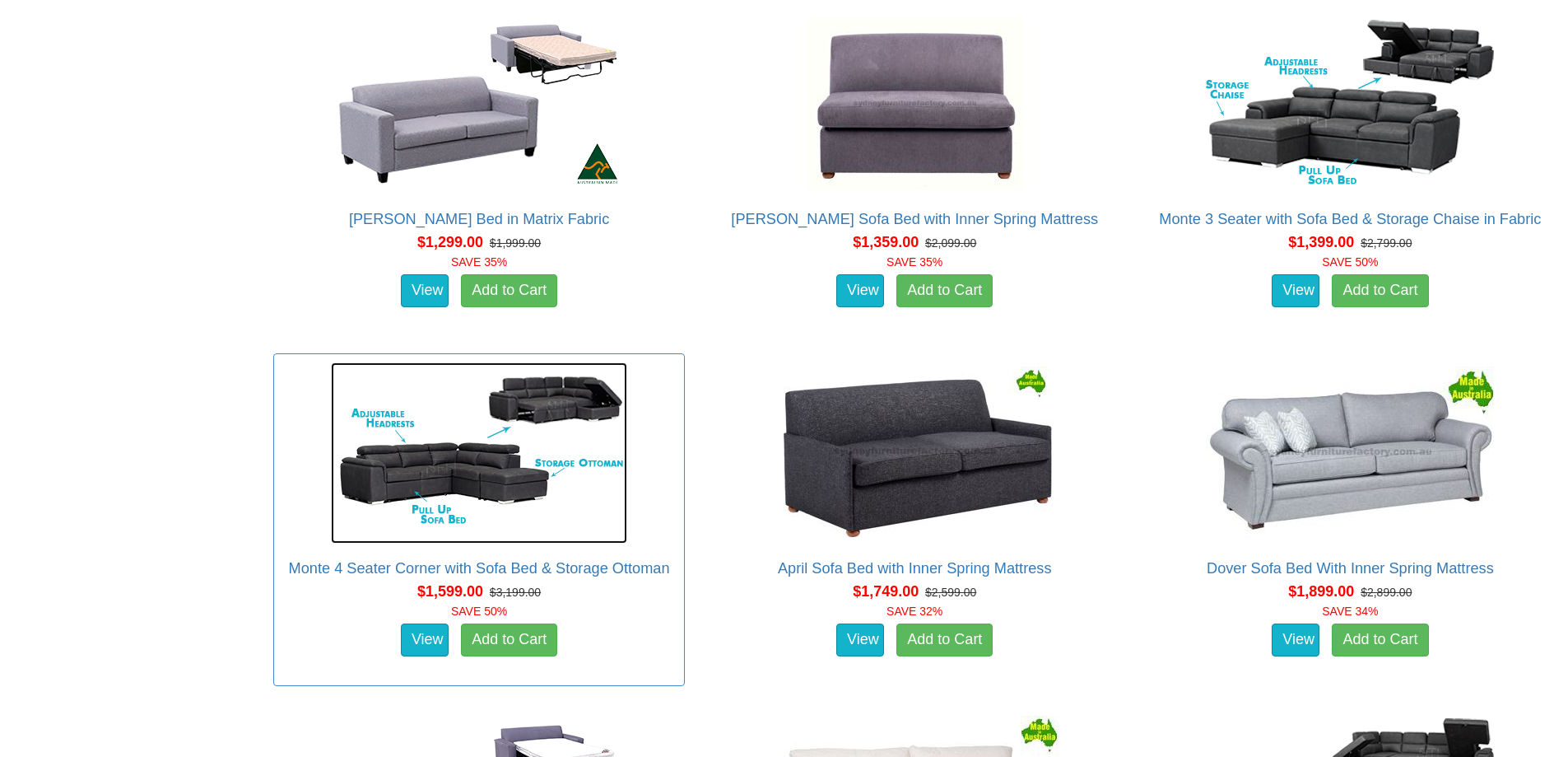
click at [466, 441] on img at bounding box center [479, 452] width 297 height 181
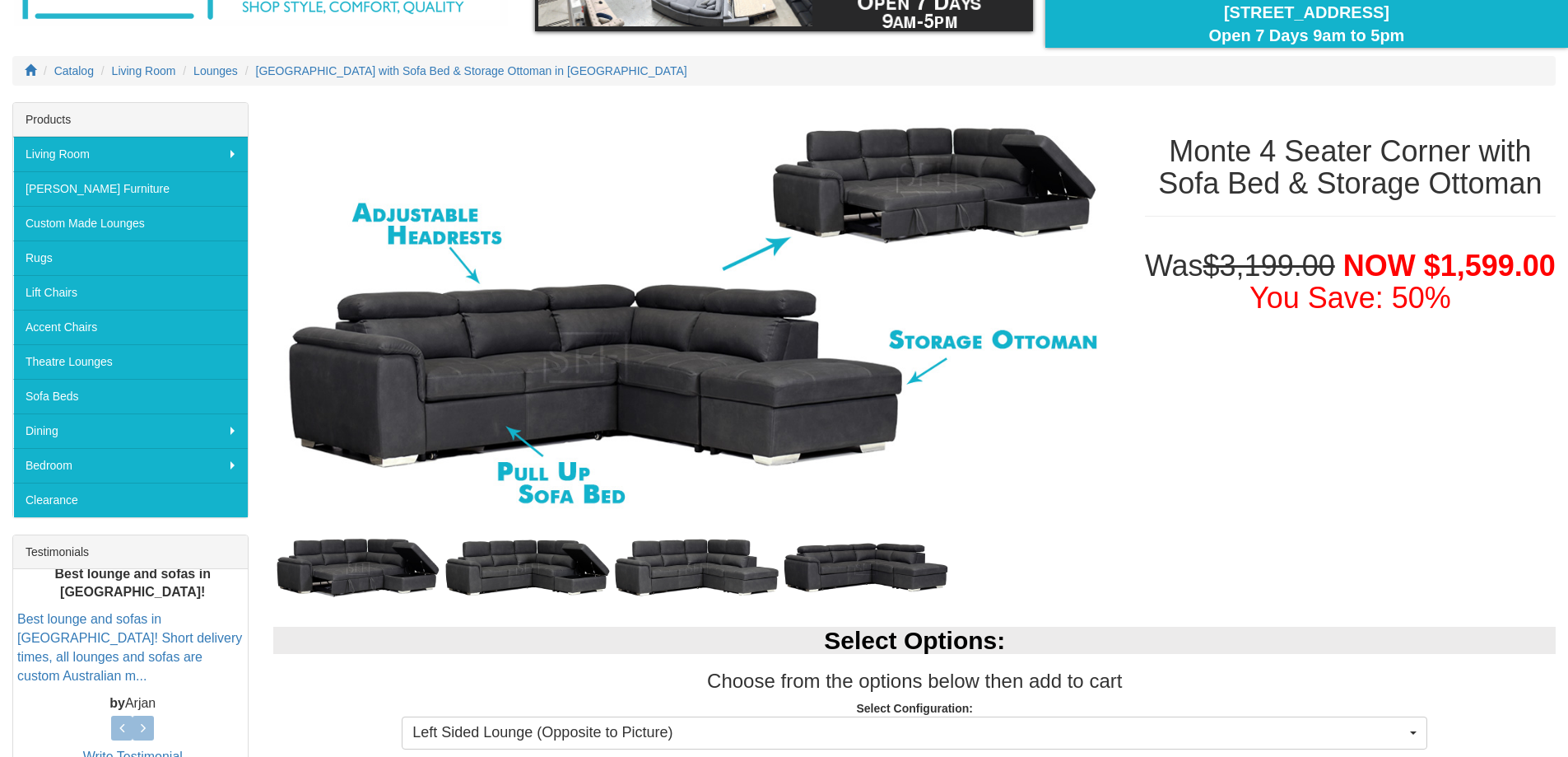
scroll to position [659, 0]
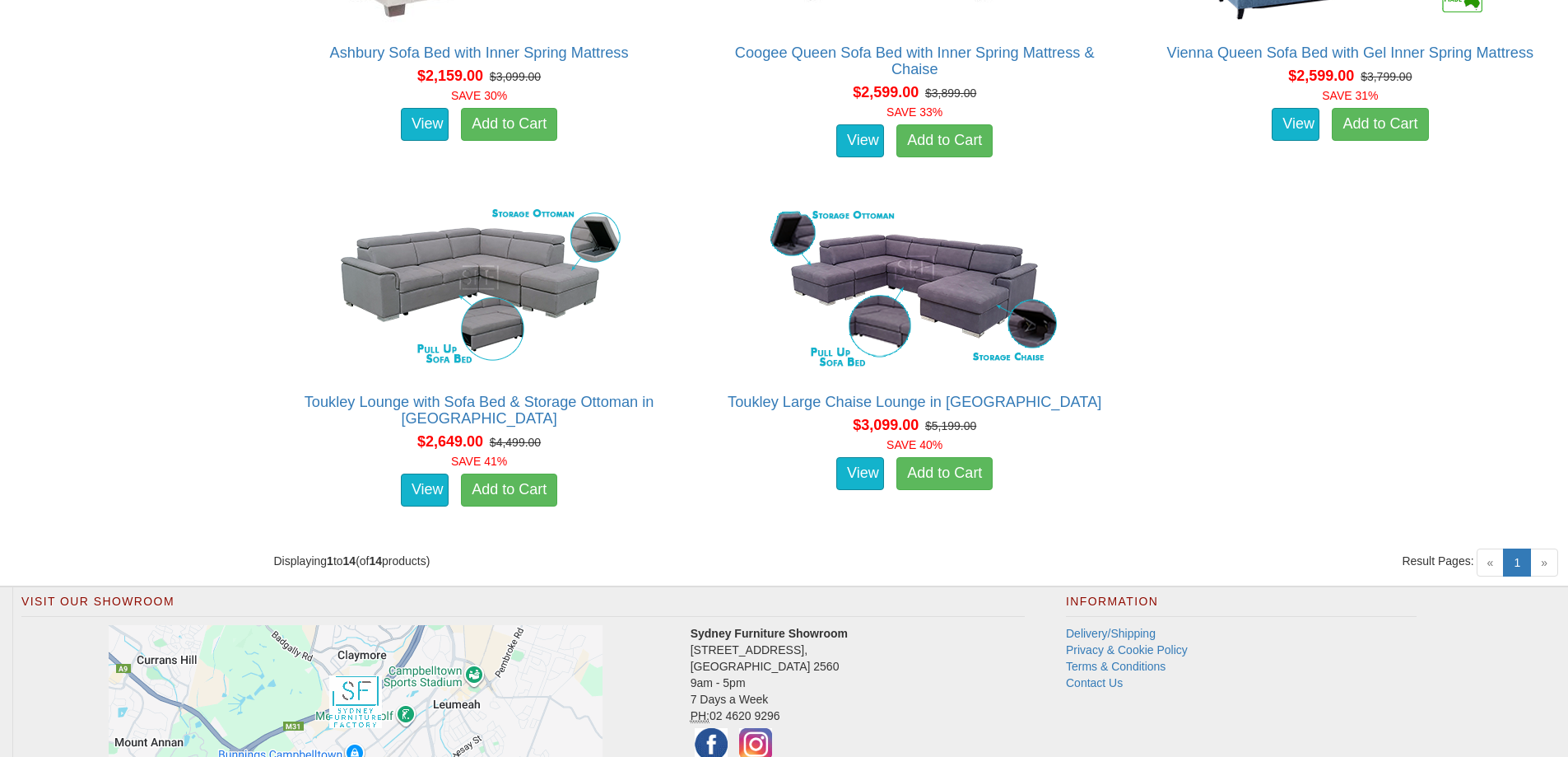
scroll to position [2524, 0]
